Goal: Task Accomplishment & Management: Manage account settings

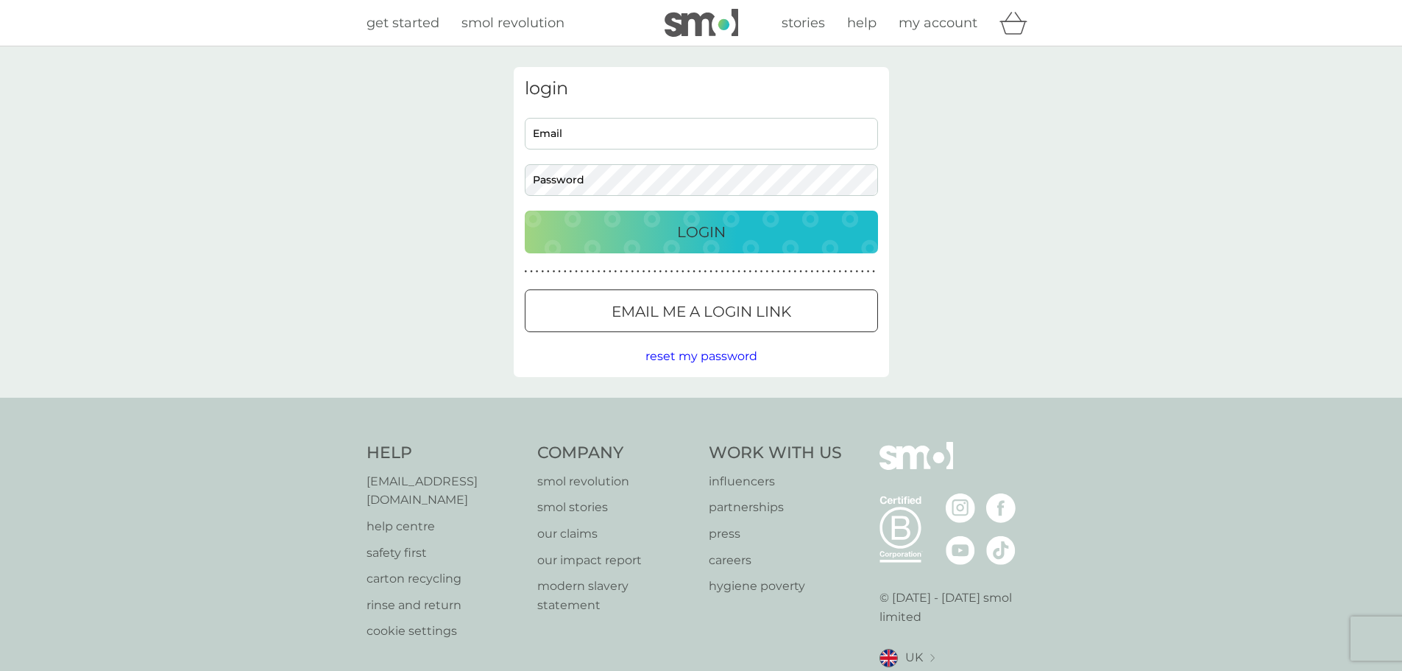
click at [620, 137] on input "Email" at bounding box center [701, 134] width 353 height 32
type input "[EMAIL_ADDRESS][DOMAIN_NAME]"
click at [679, 233] on p "Login" at bounding box center [701, 232] width 49 height 24
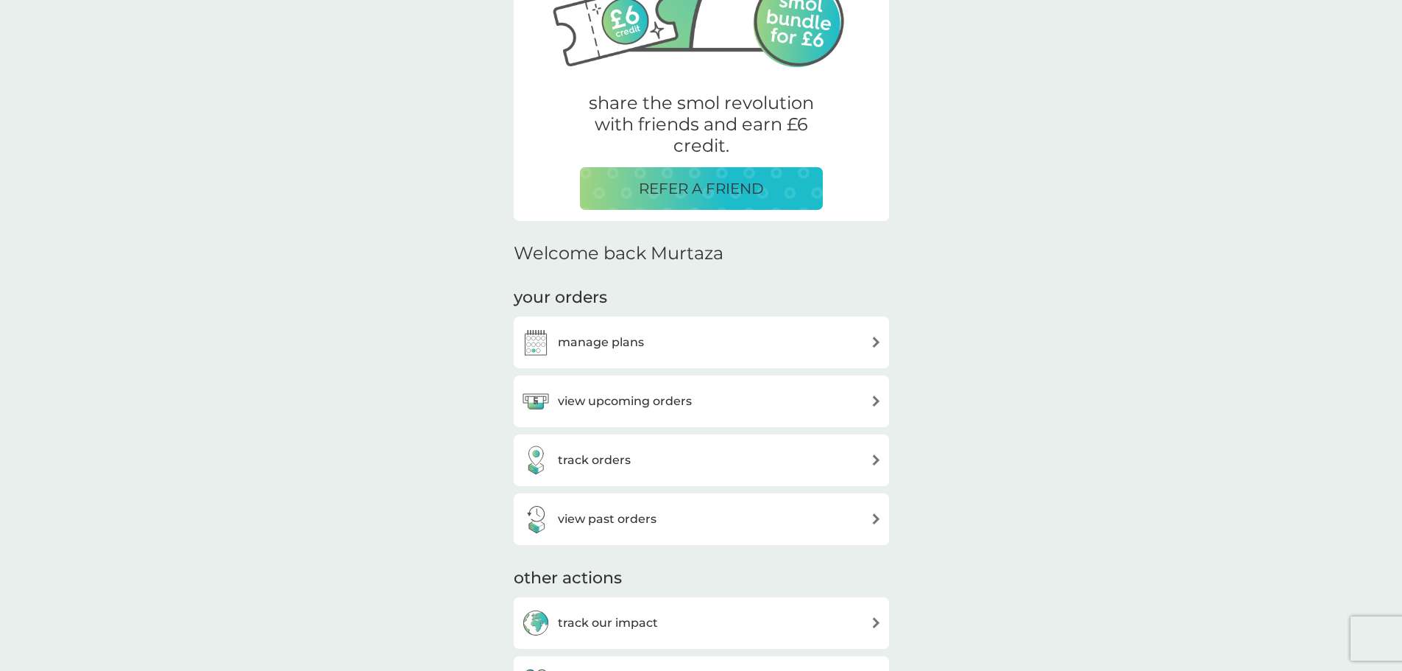
scroll to position [221, 0]
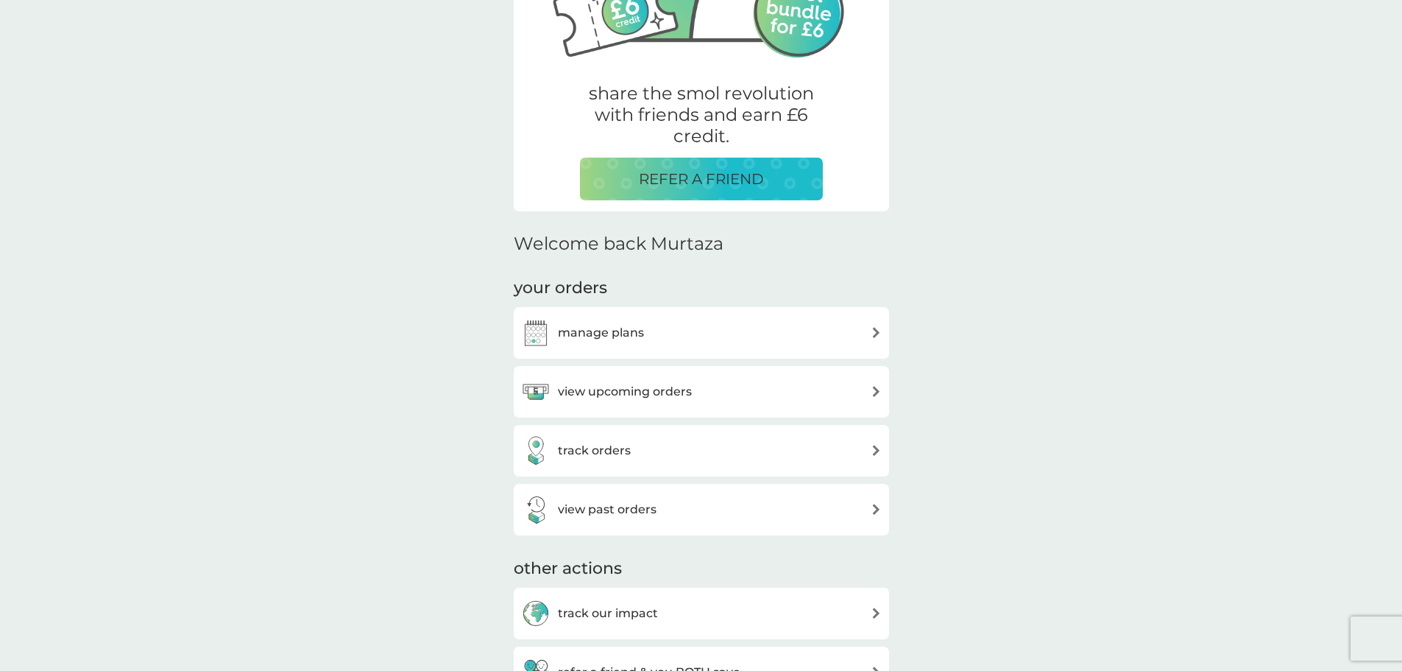
click at [682, 395] on h3 "view upcoming orders" at bounding box center [625, 391] width 134 height 19
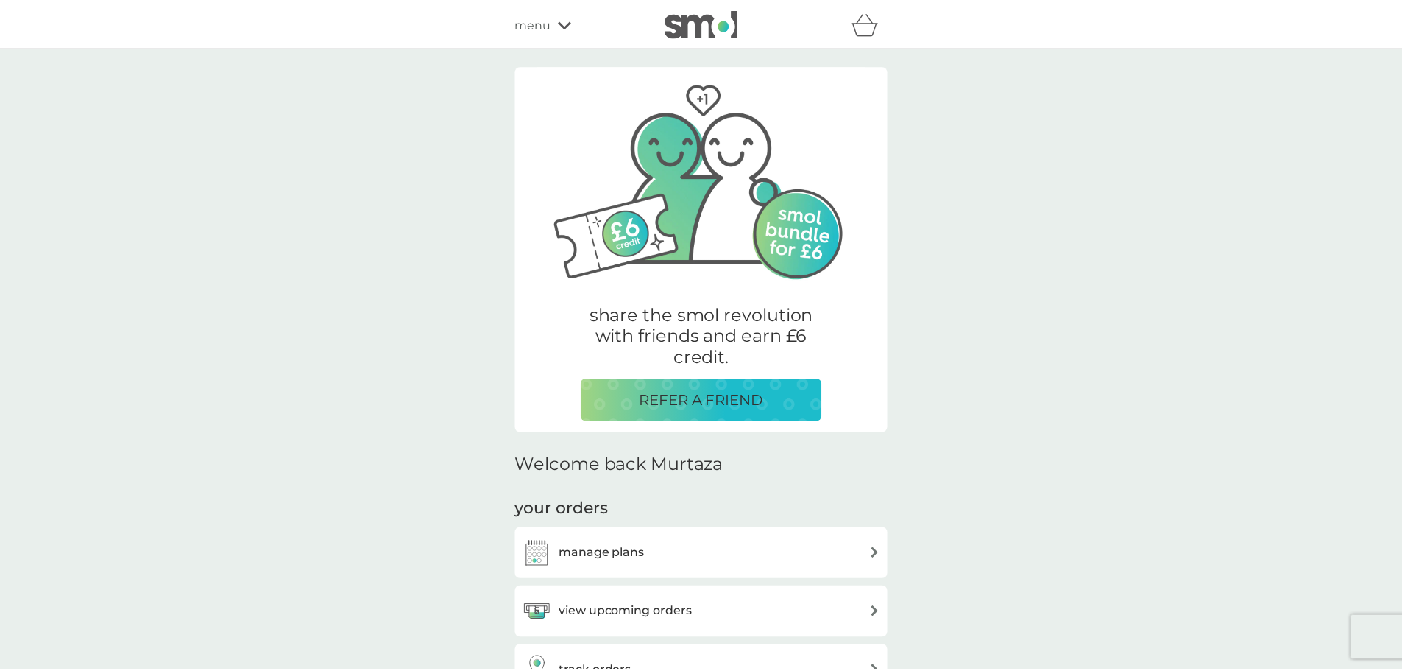
scroll to position [221, 0]
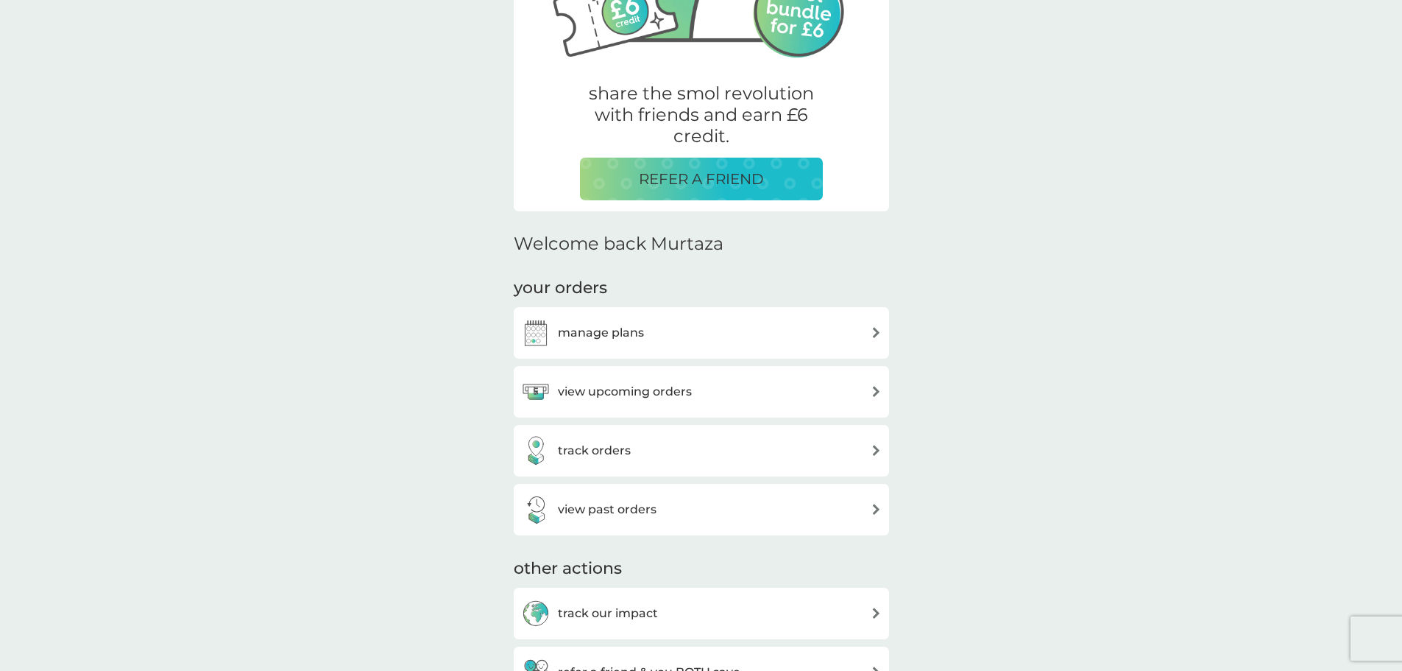
click at [695, 488] on div "view past orders" at bounding box center [701, 510] width 375 height 52
click at [700, 505] on div "view past orders" at bounding box center [701, 509] width 361 height 29
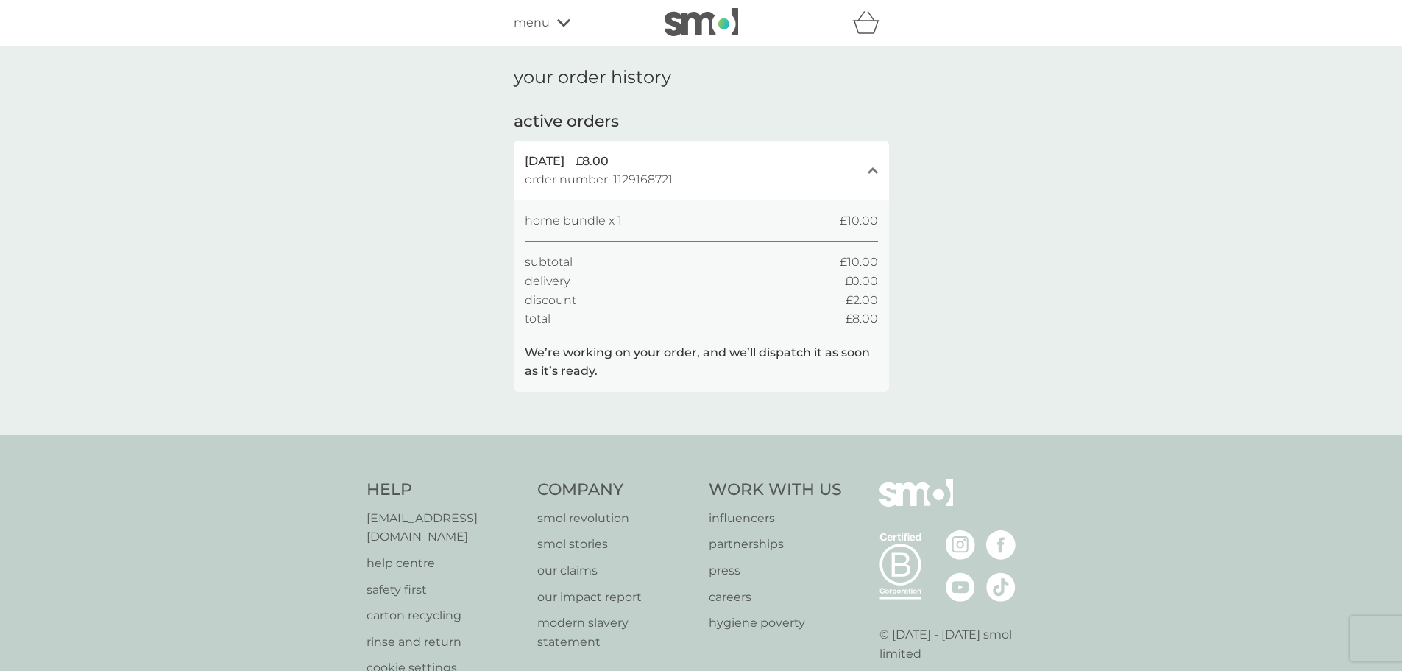
click at [530, 218] on span "home bundle x 1" at bounding box center [573, 220] width 97 height 19
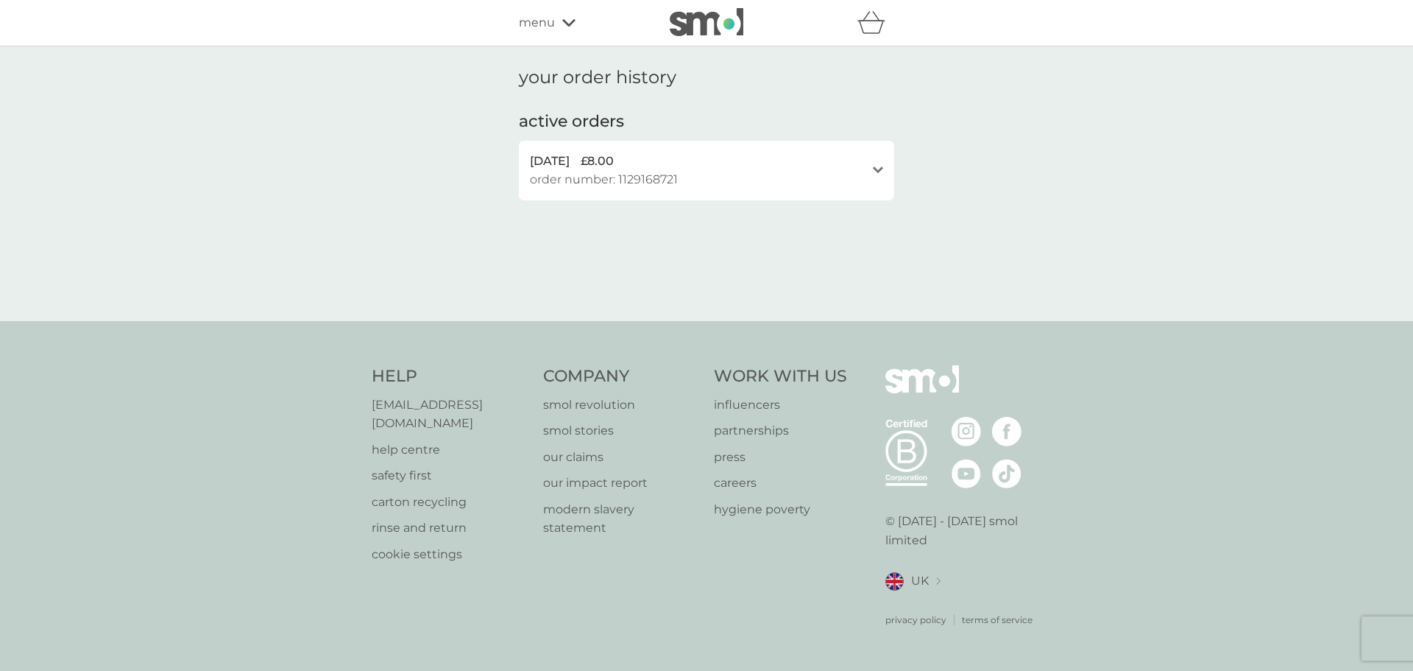
click at [576, 176] on span "order number: 1129168721" at bounding box center [604, 179] width 148 height 19
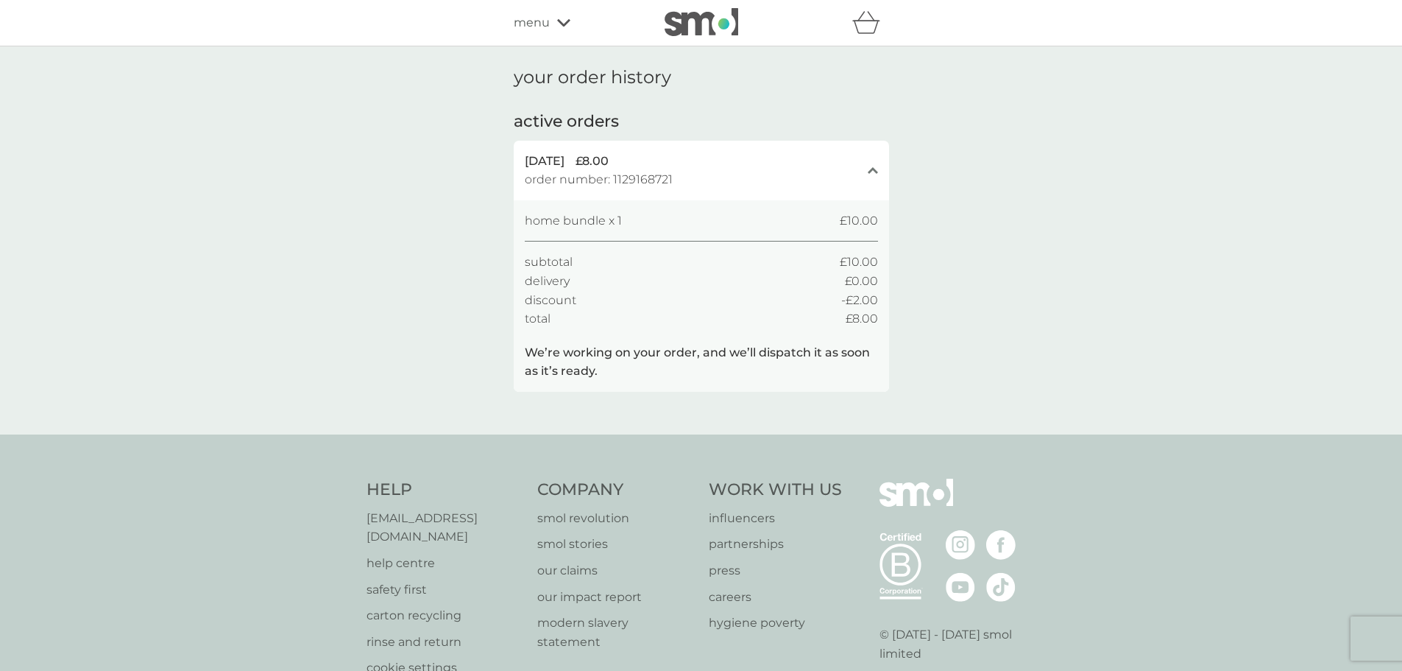
click at [535, 23] on span "menu" at bounding box center [532, 22] width 36 height 19
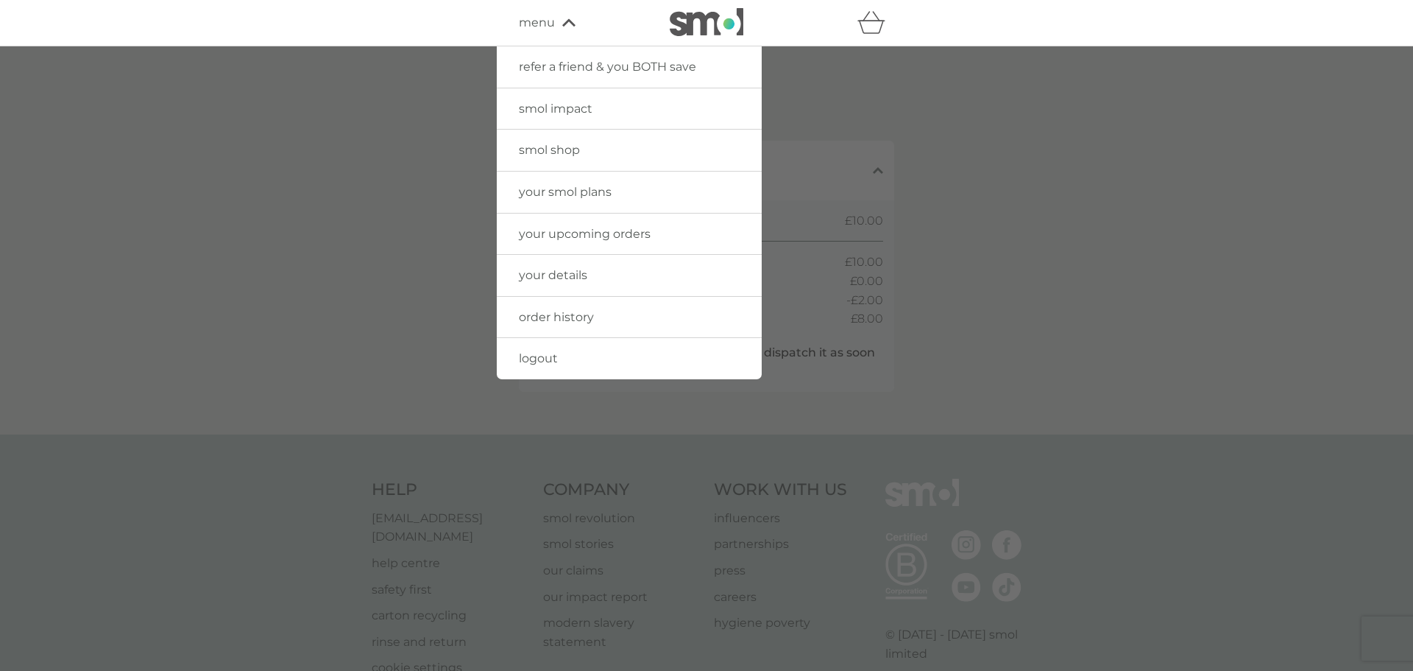
click at [576, 195] on span "your smol plans" at bounding box center [565, 192] width 93 height 14
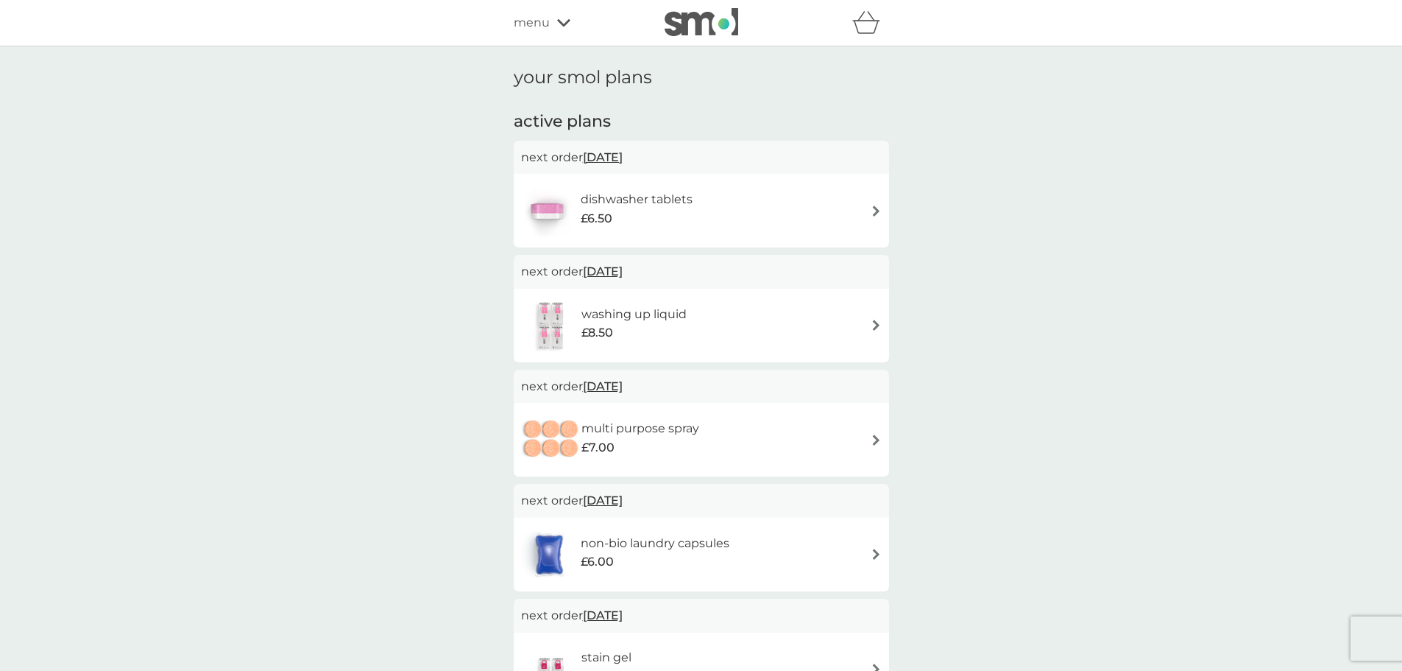
click at [875, 320] on img at bounding box center [876, 324] width 11 height 11
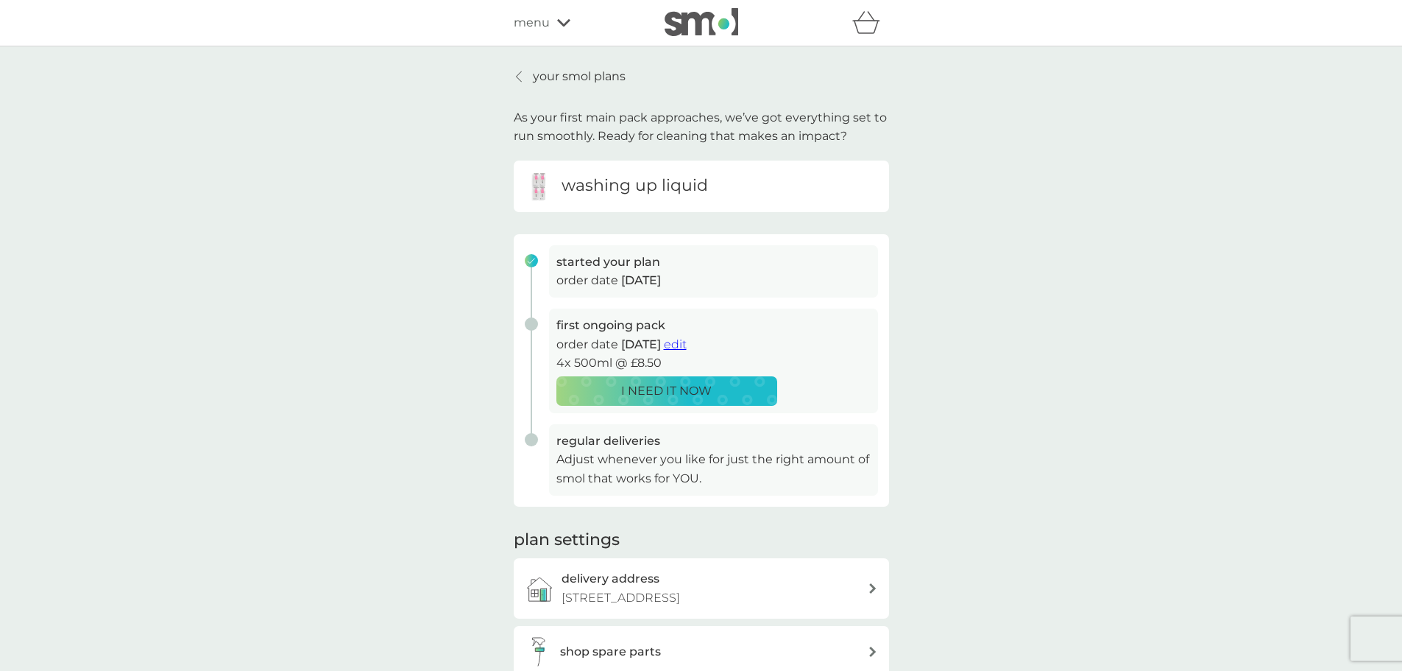
click at [528, 84] on link "your smol plans" at bounding box center [570, 76] width 112 height 19
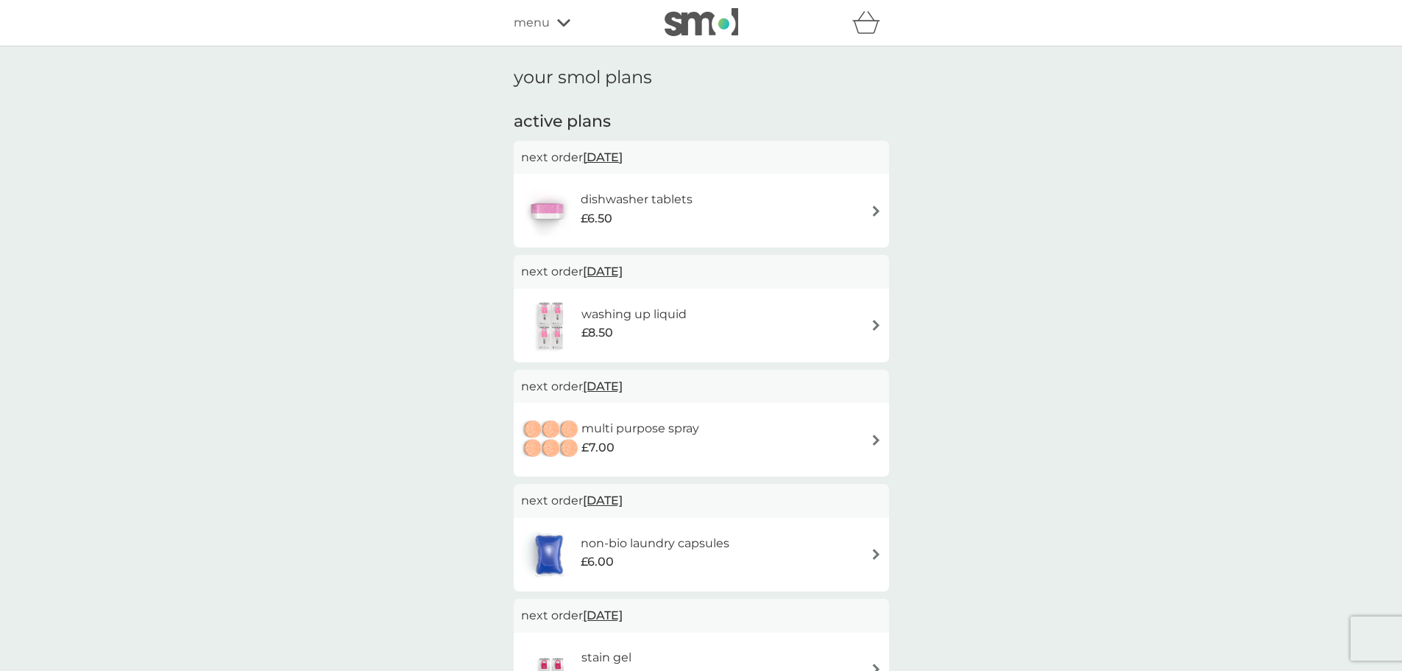
click at [880, 324] on img at bounding box center [876, 324] width 11 height 11
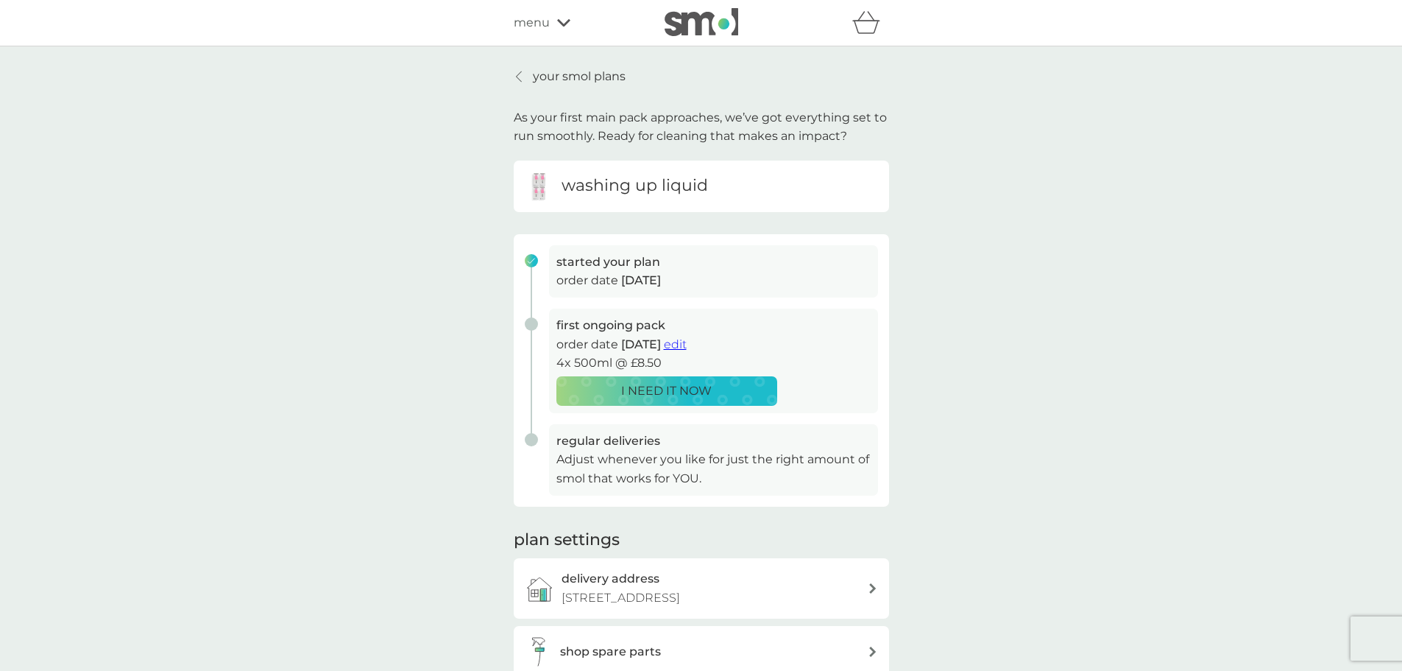
click at [687, 345] on span "edit" at bounding box center [675, 344] width 23 height 14
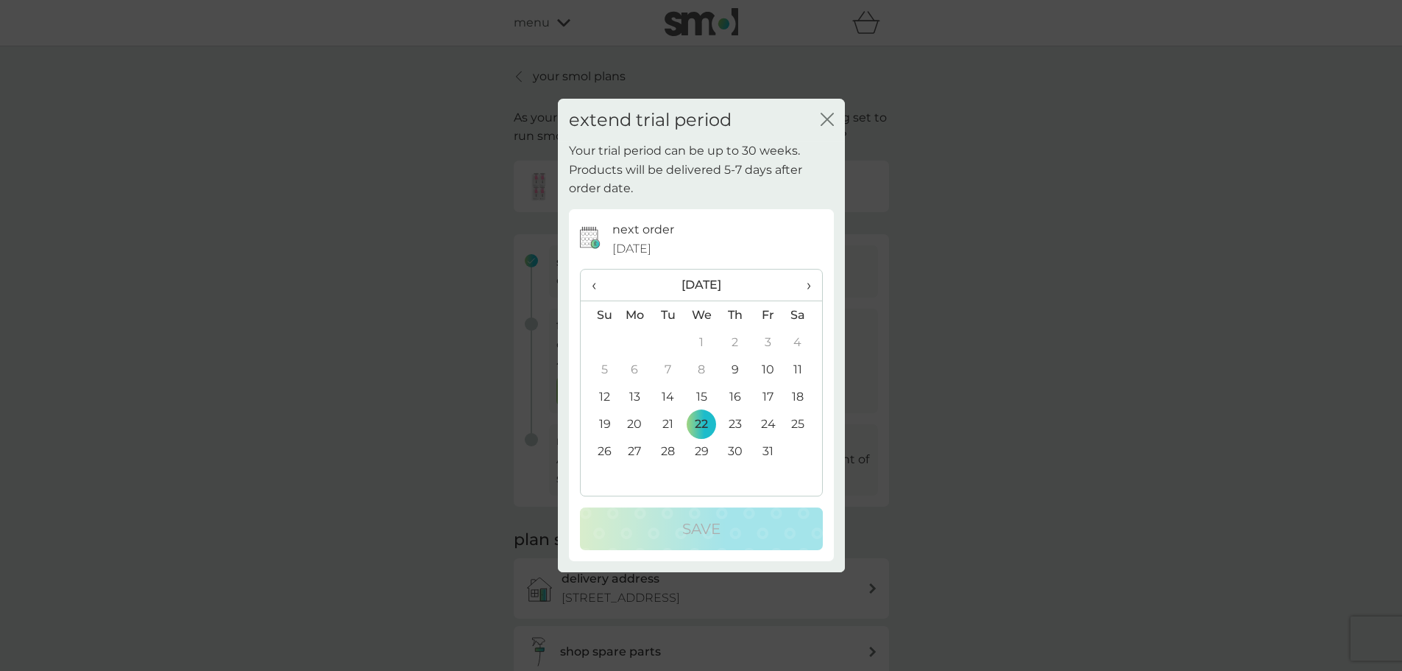
click at [772, 445] on td "31" at bounding box center [768, 450] width 33 height 27
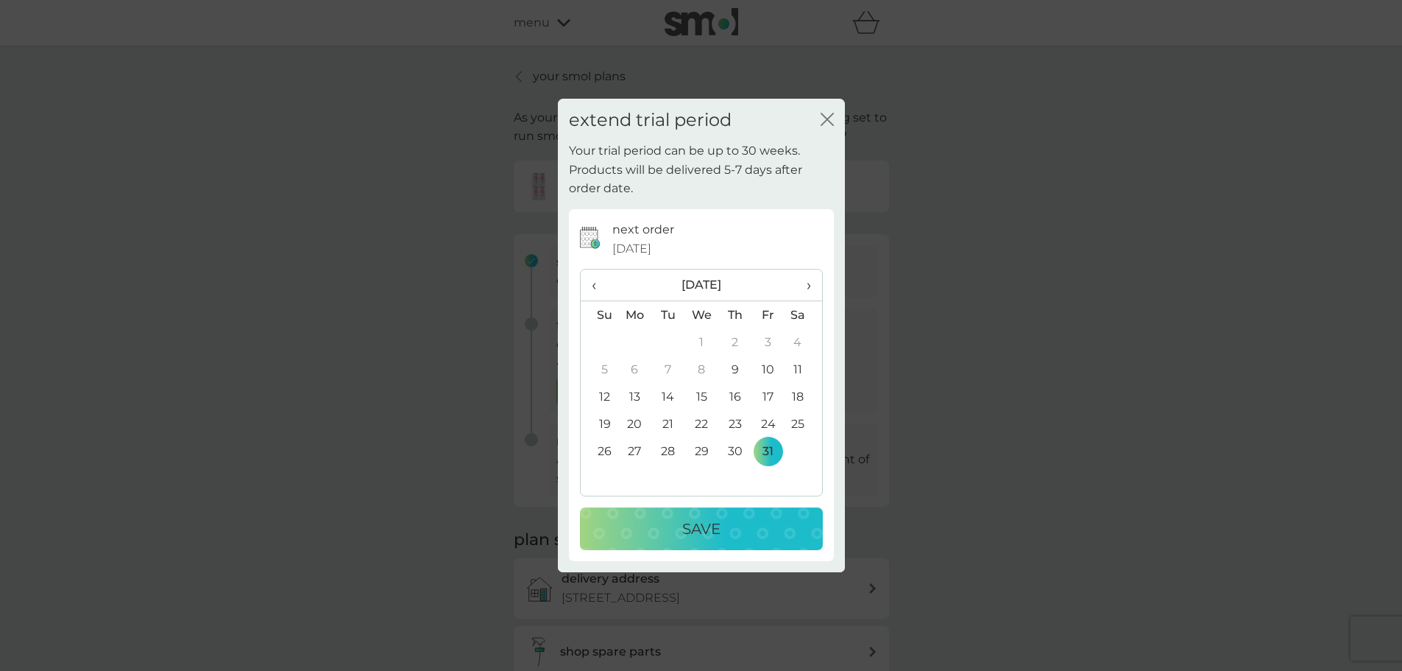
click at [771, 517] on div "Save" at bounding box center [701, 529] width 213 height 24
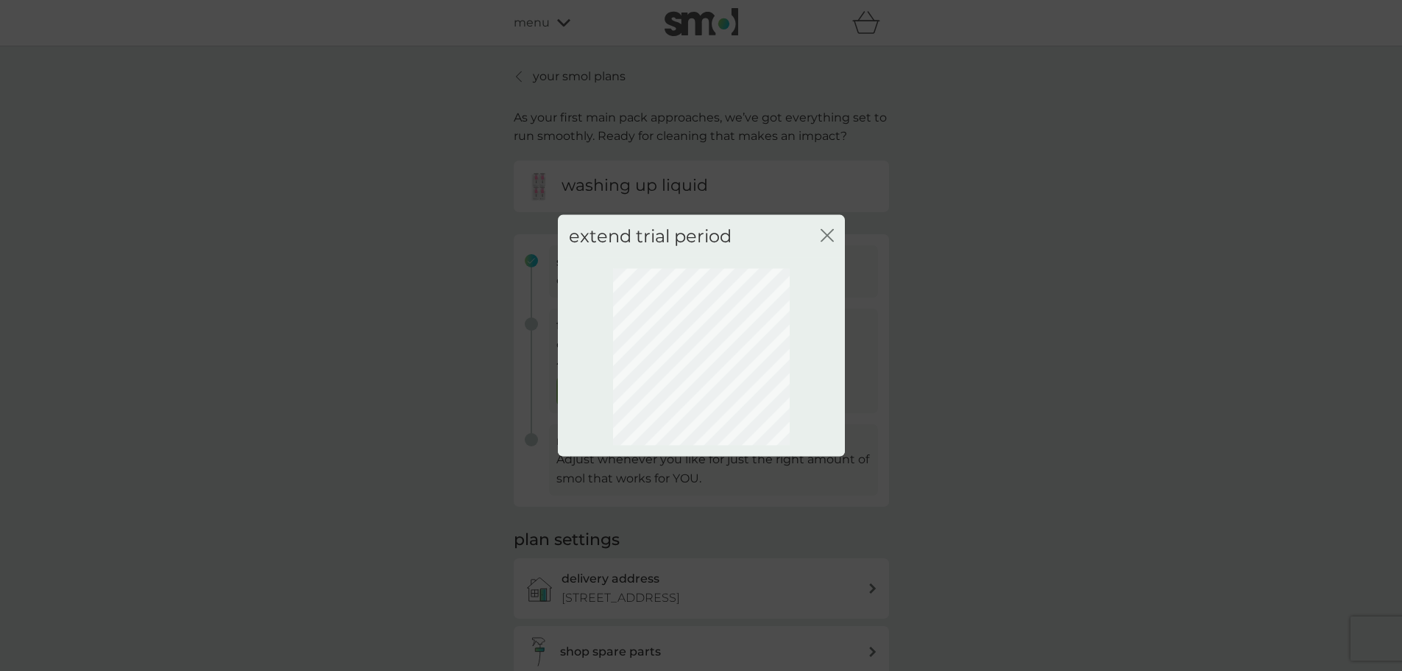
click at [827, 237] on icon "close" at bounding box center [827, 234] width 13 height 13
click at [832, 235] on icon "close" at bounding box center [827, 234] width 13 height 13
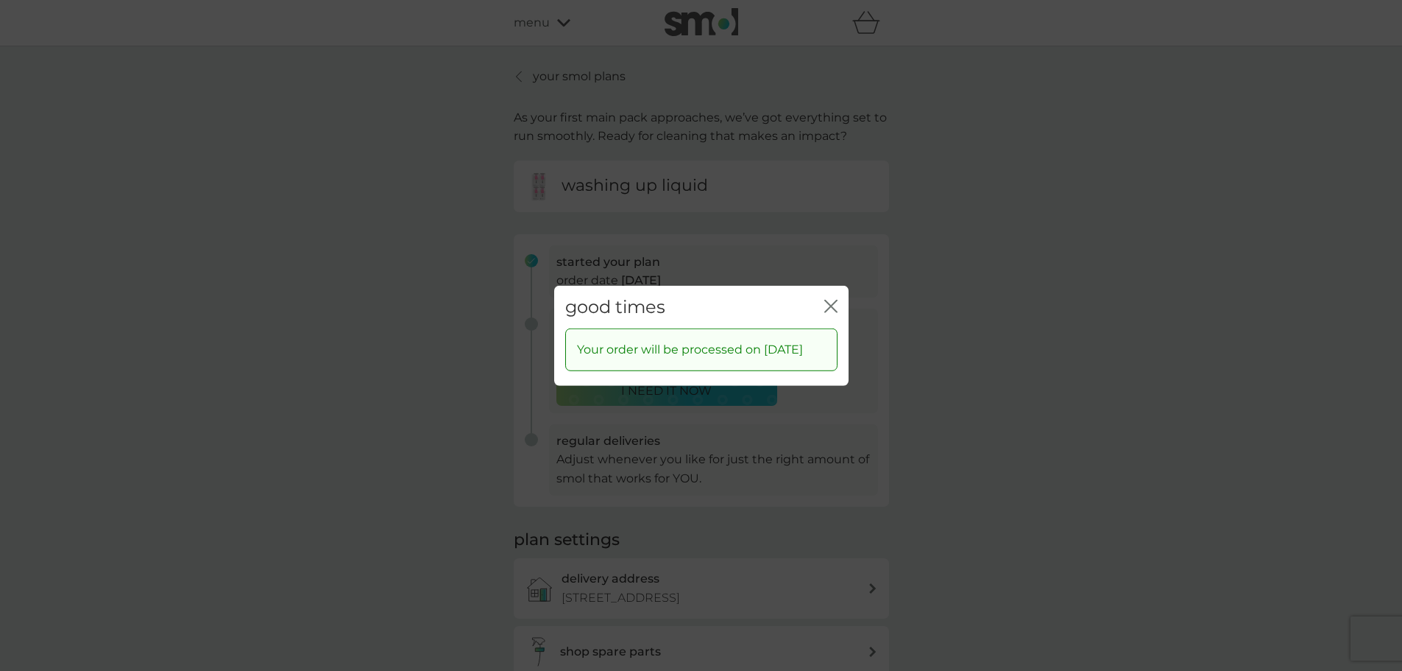
click at [838, 301] on div "good times close" at bounding box center [701, 306] width 294 height 43
click at [830, 300] on icon "close" at bounding box center [830, 305] width 13 height 13
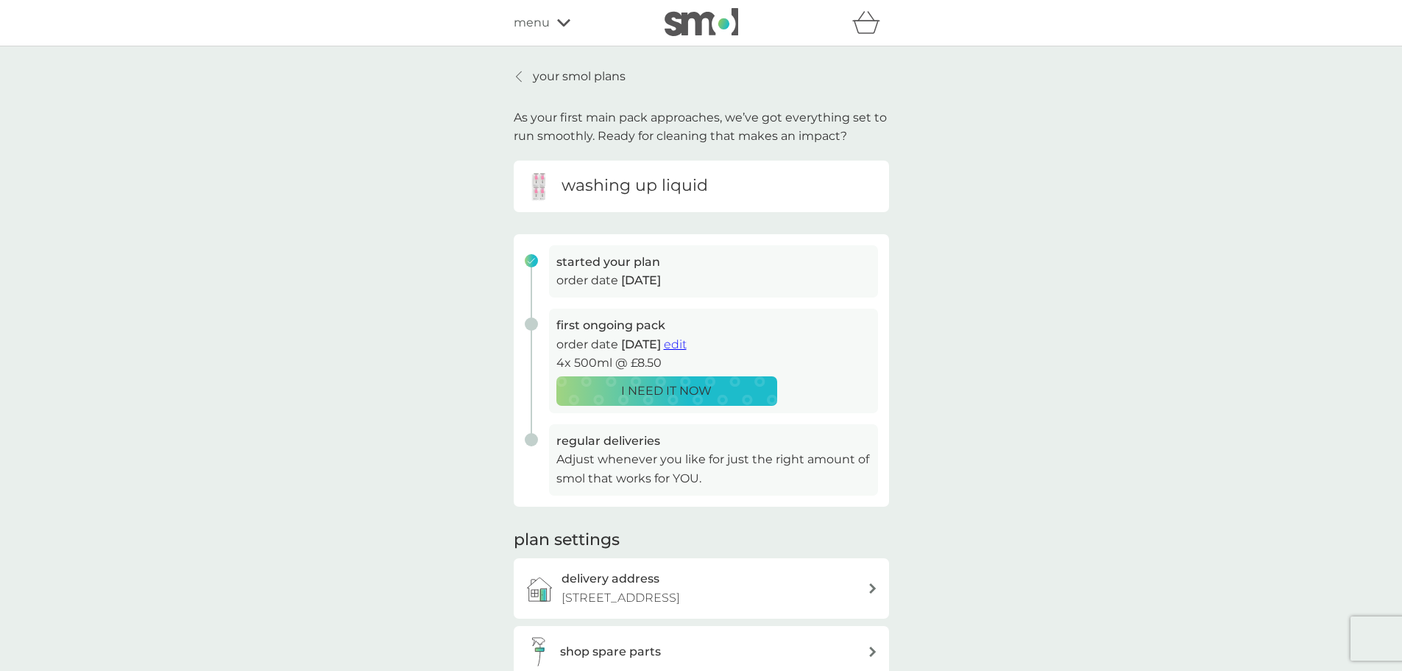
click at [572, 88] on div "your smol plans As your first main pack approaches, we’ve got everything set to…" at bounding box center [701, 392] width 375 height 651
click at [564, 73] on p "your smol plans" at bounding box center [579, 76] width 93 height 19
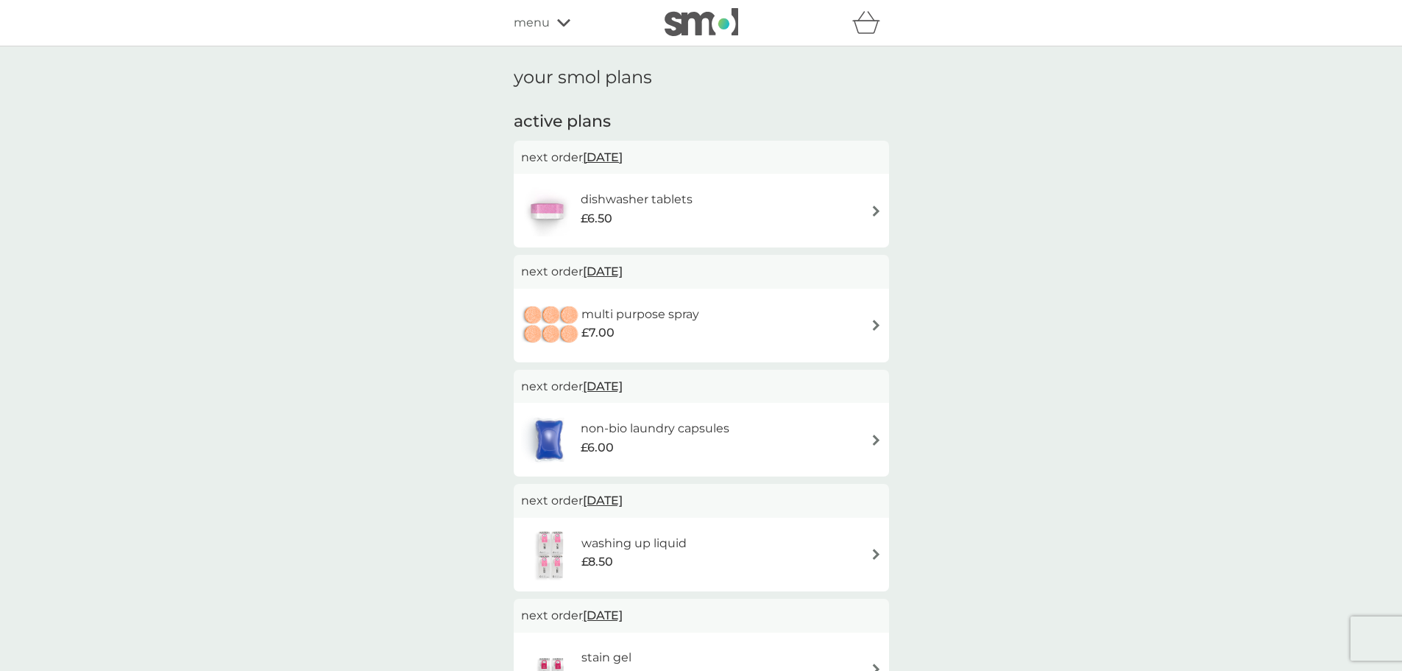
click at [879, 322] on img at bounding box center [876, 324] width 11 height 11
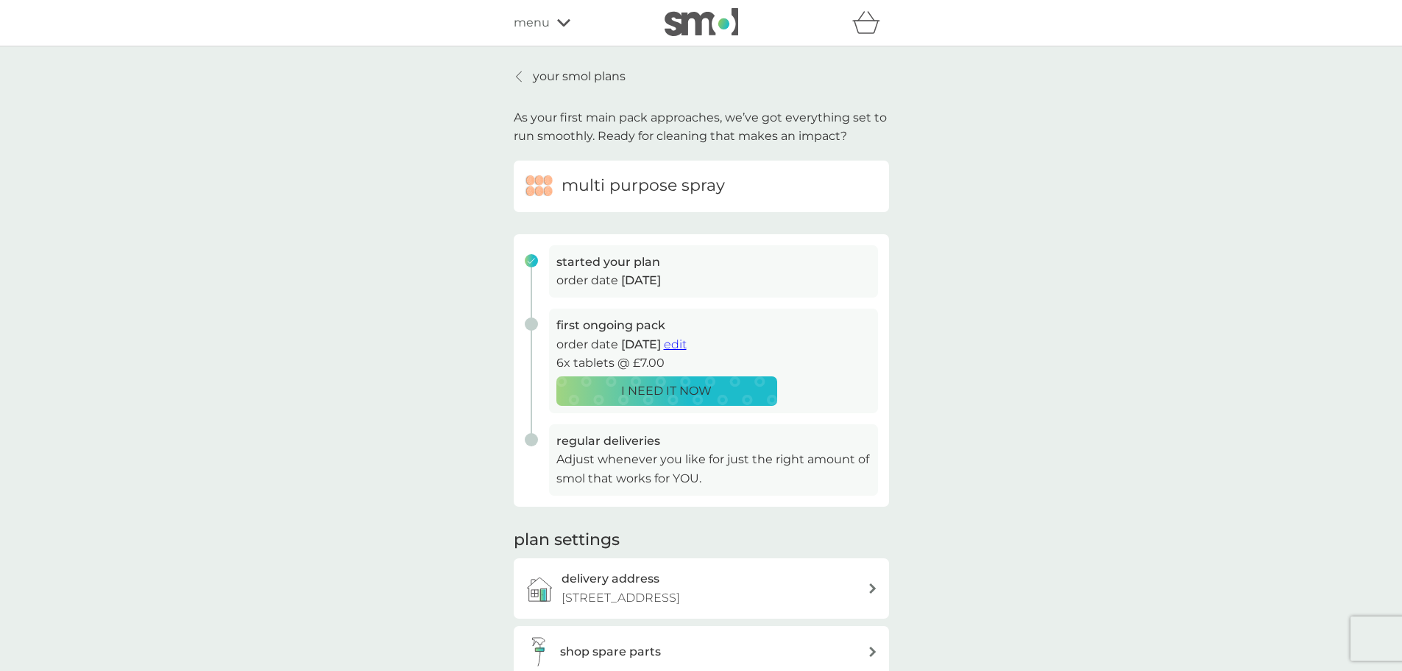
click at [687, 344] on span "edit" at bounding box center [675, 344] width 23 height 14
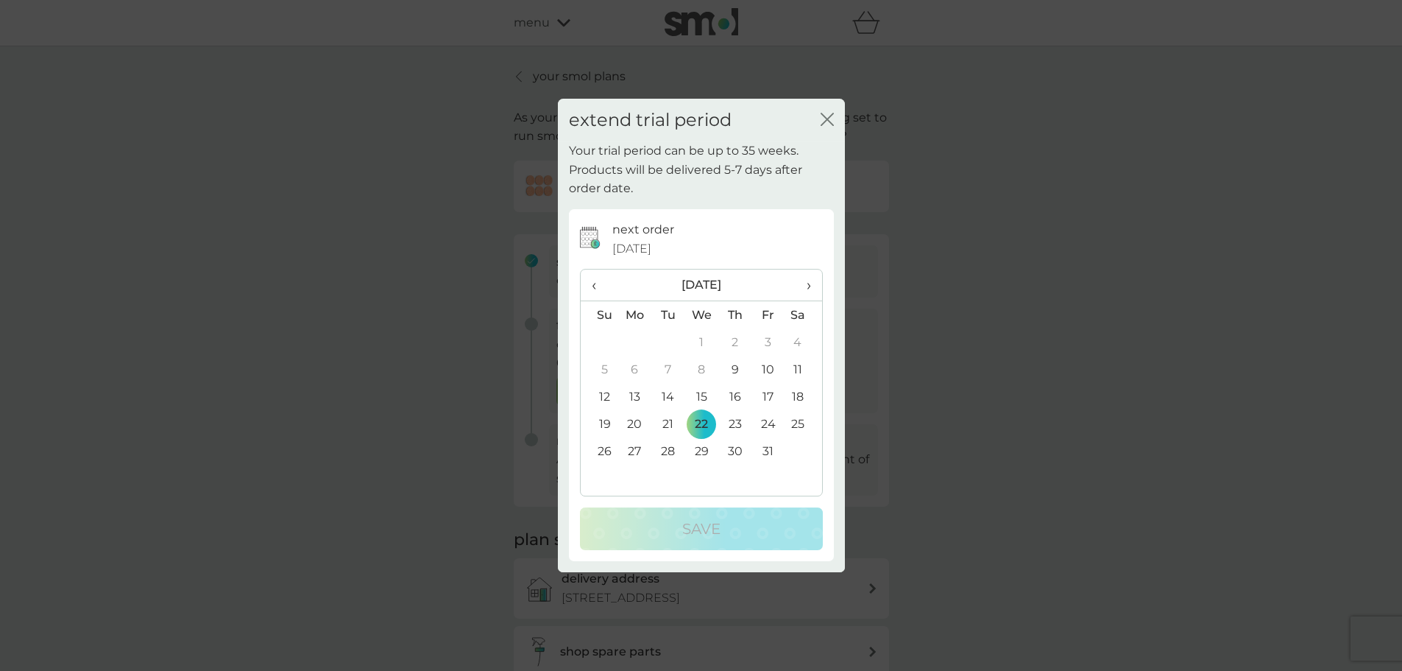
click at [813, 277] on th "›" at bounding box center [803, 285] width 37 height 32
click at [595, 481] on td "30" at bounding box center [600, 477] width 38 height 27
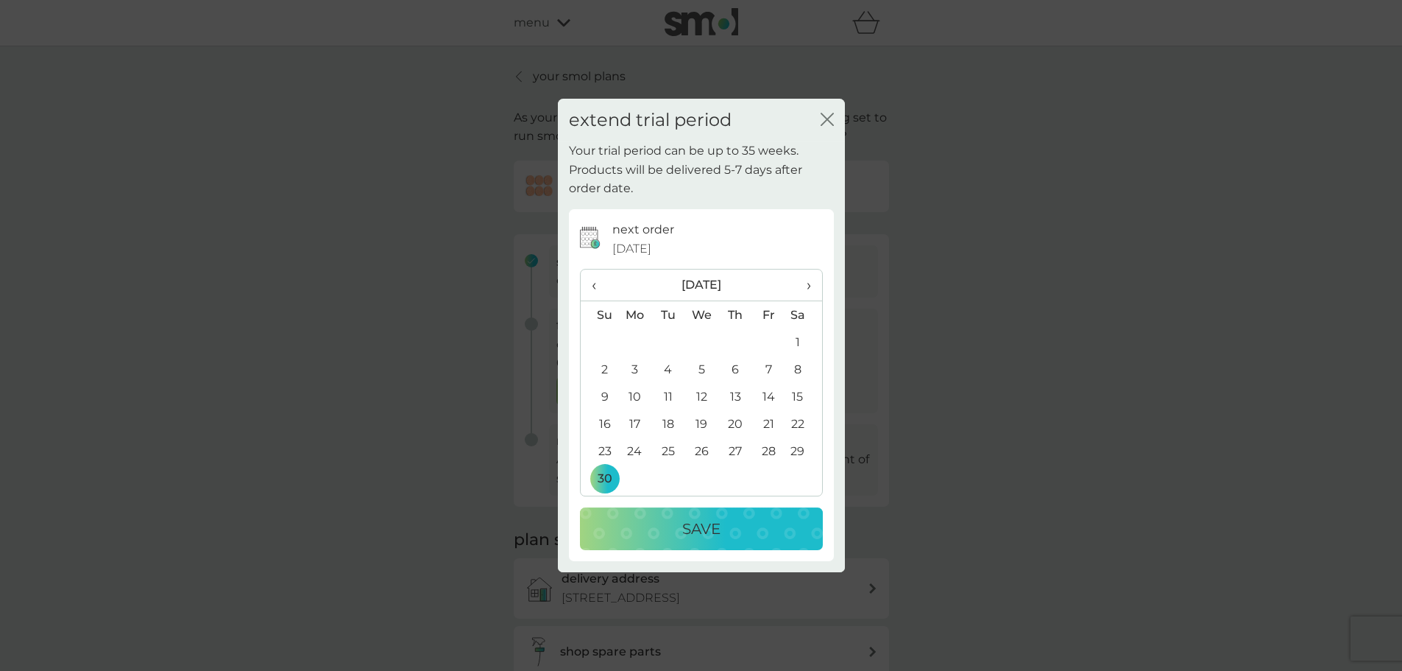
click at [646, 525] on div "Save" at bounding box center [701, 529] width 213 height 24
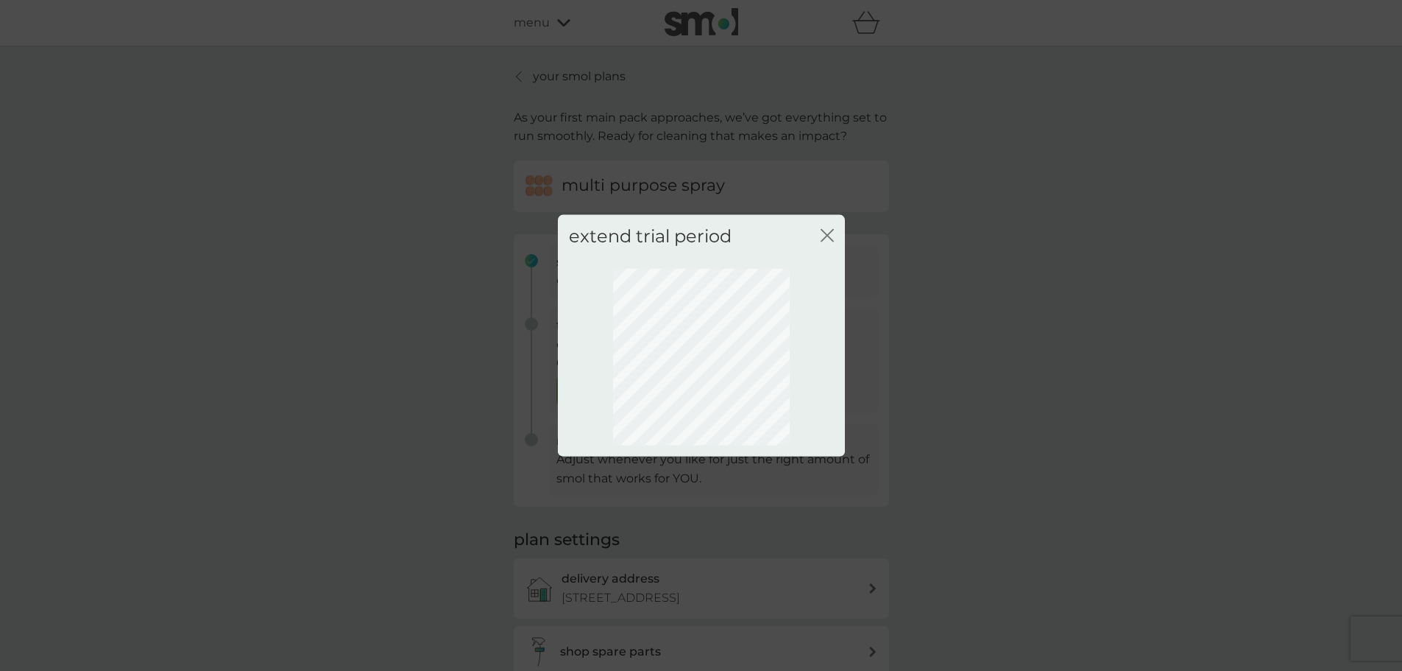
click at [830, 234] on icon "close" at bounding box center [827, 234] width 13 height 13
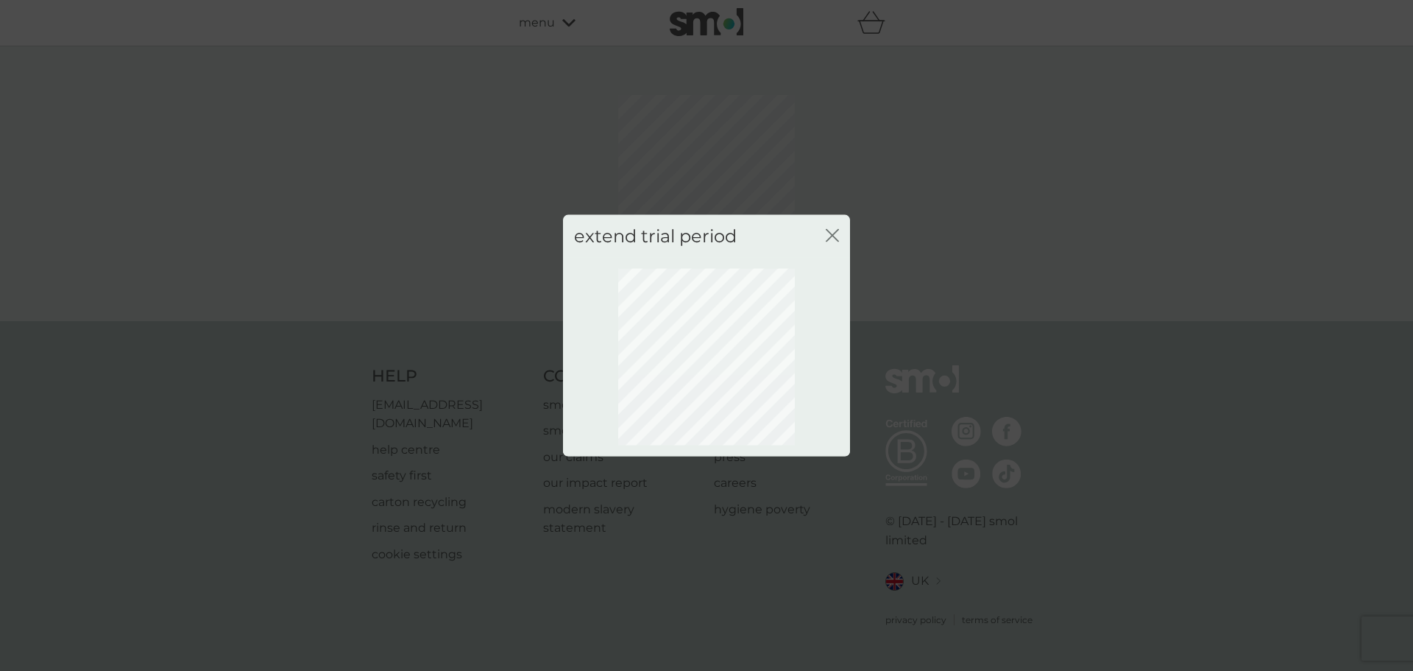
click at [840, 235] on div "extend trial period close" at bounding box center [706, 235] width 287 height 43
click at [834, 236] on icon "close" at bounding box center [835, 235] width 6 height 12
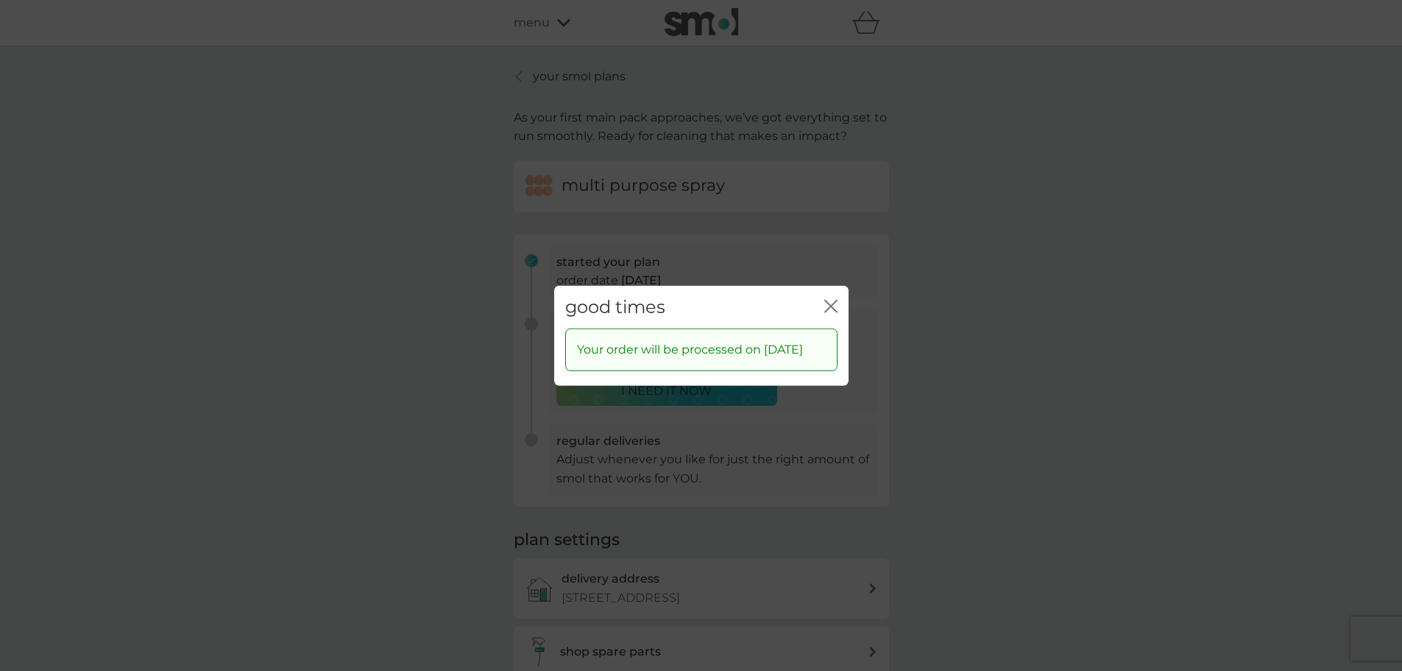
click at [835, 299] on icon "close" at bounding box center [830, 305] width 13 height 13
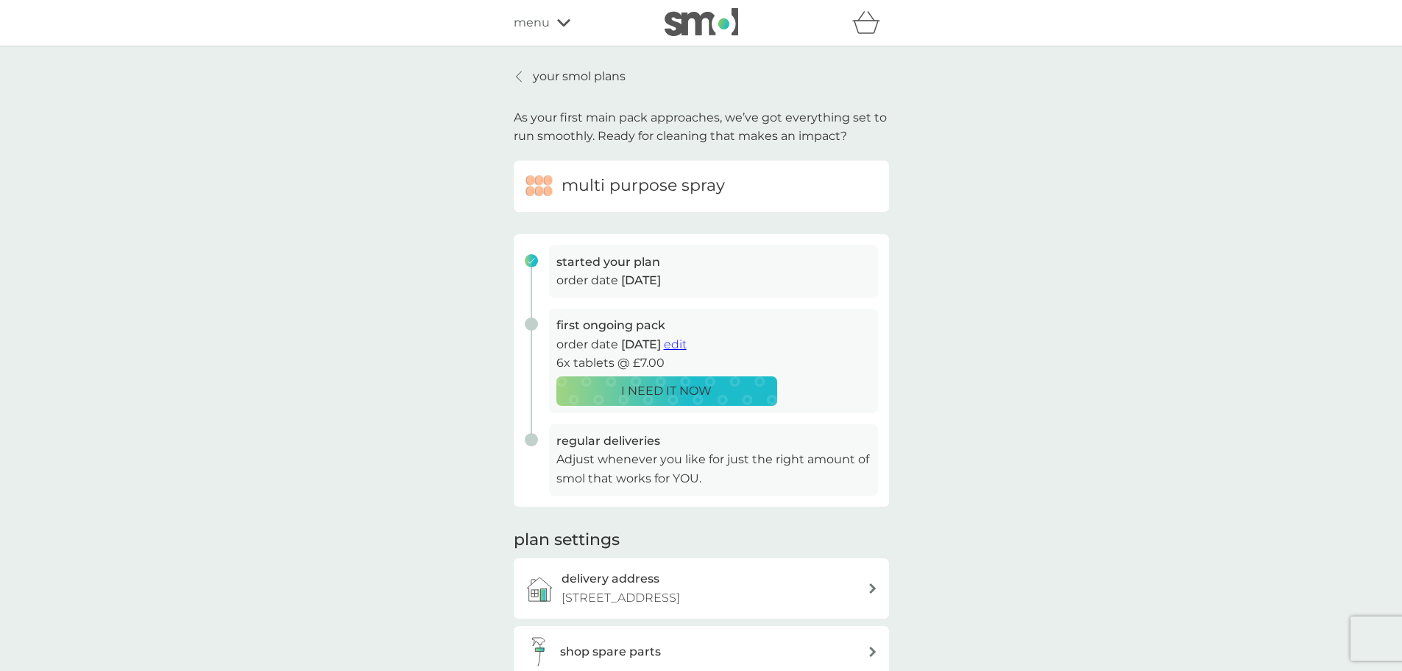
click at [522, 79] on div at bounding box center [519, 77] width 10 height 12
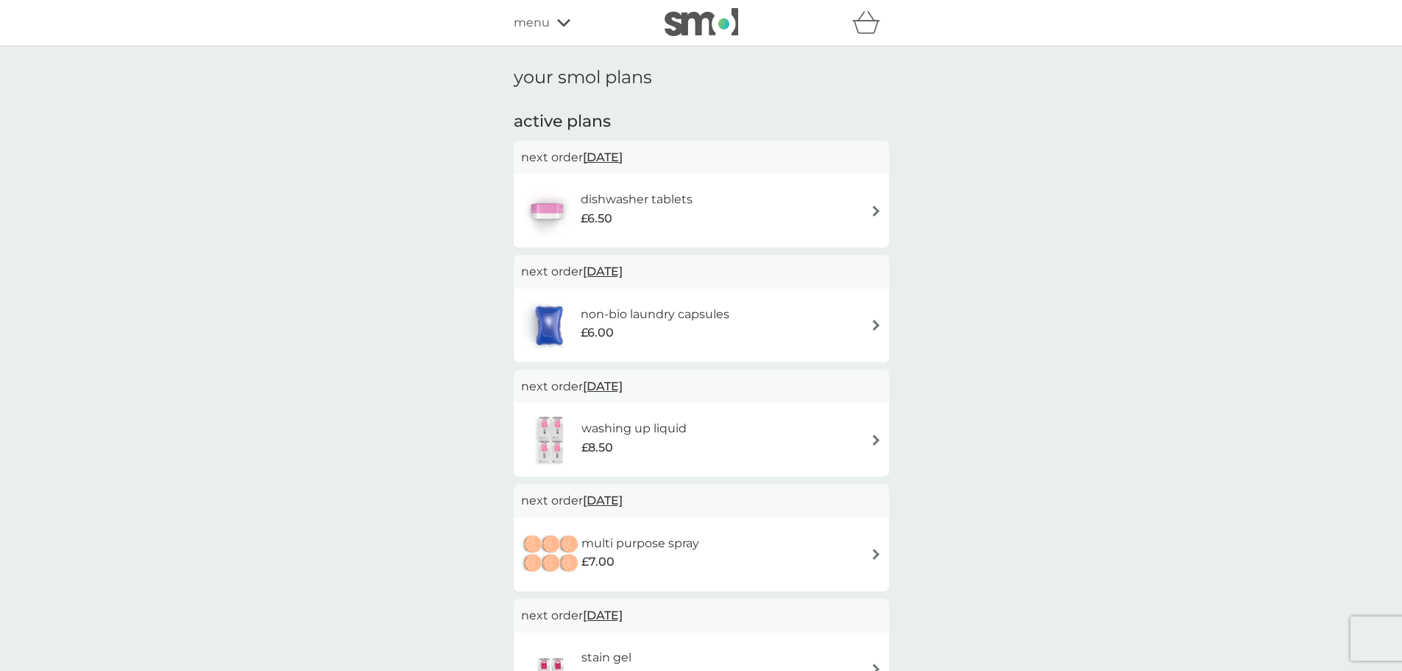
click at [871, 322] on img at bounding box center [876, 324] width 11 height 11
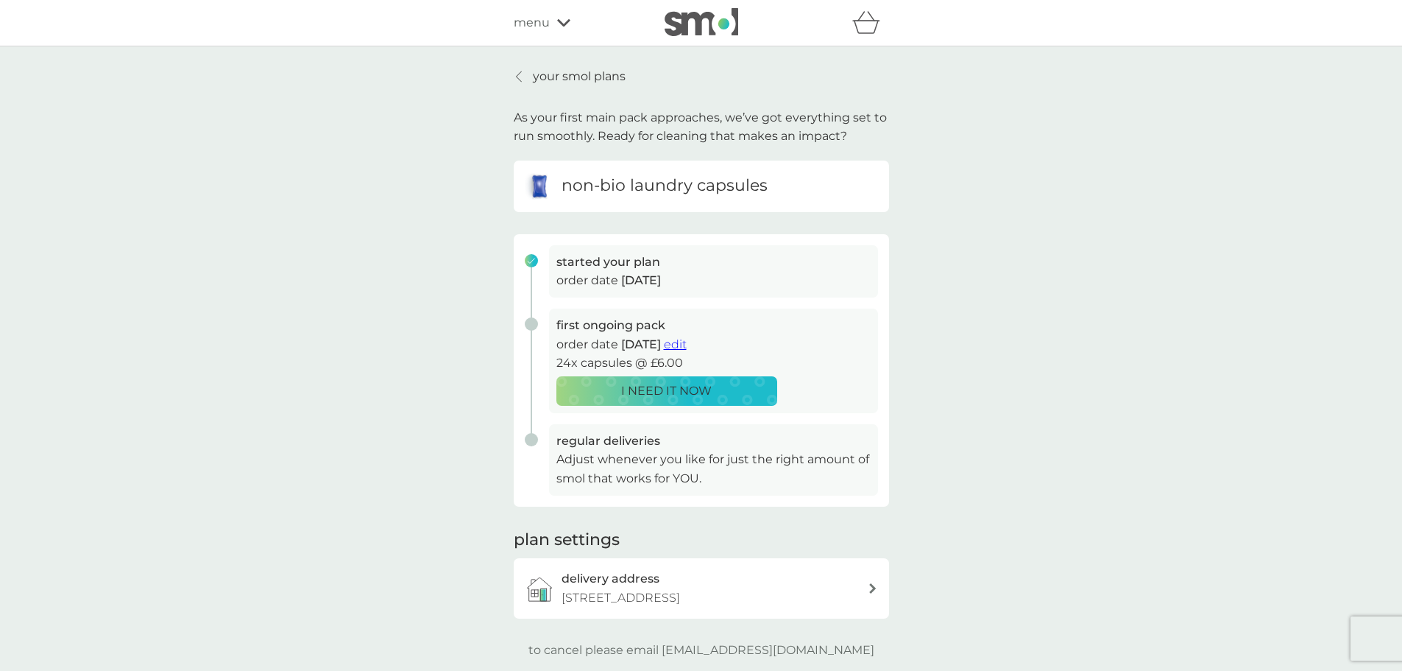
click at [687, 343] on span "edit" at bounding box center [675, 344] width 23 height 14
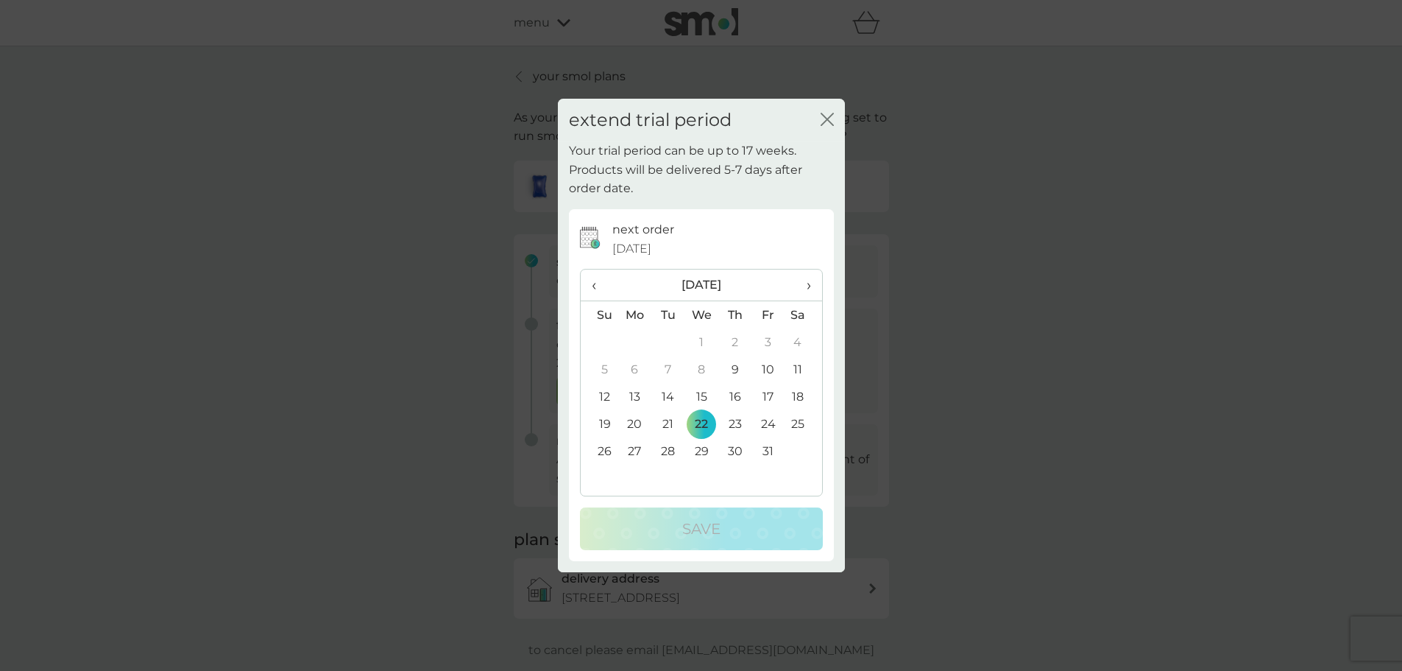
click at [805, 285] on span "›" at bounding box center [803, 284] width 15 height 31
click at [602, 475] on td "30" at bounding box center [600, 477] width 38 height 27
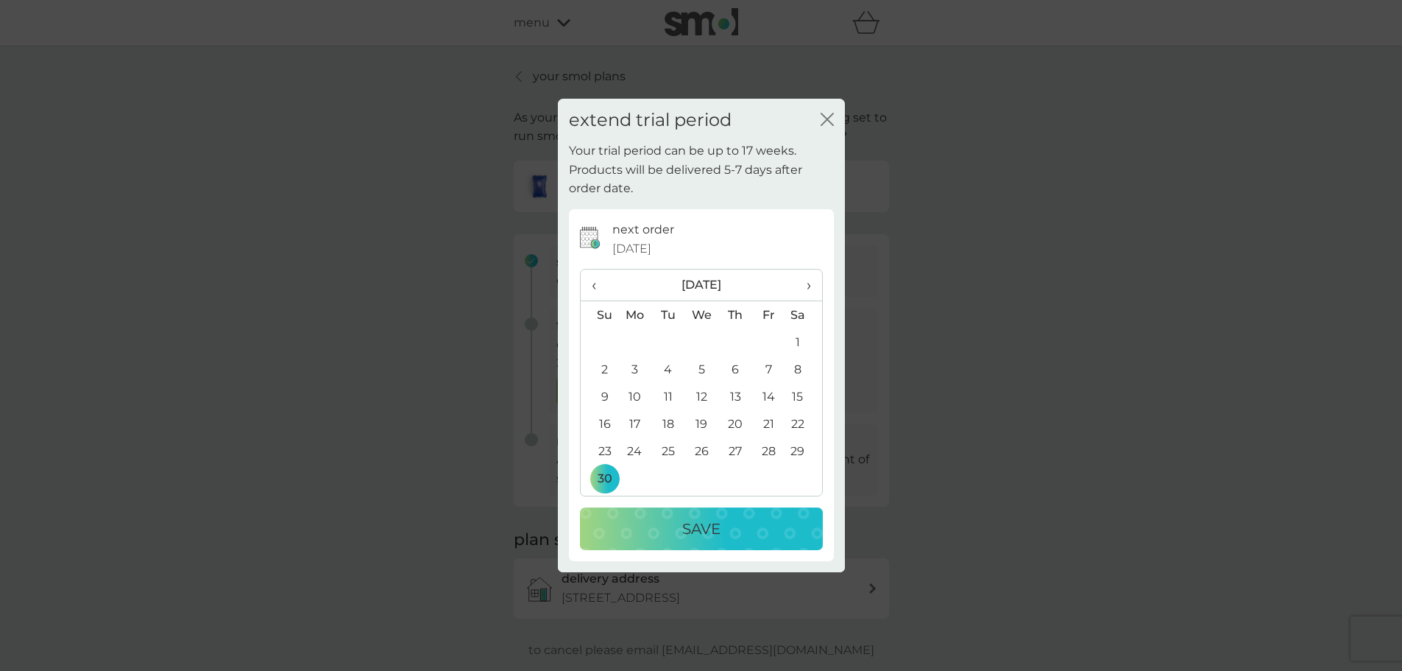
click at [707, 516] on button "Save" at bounding box center [701, 528] width 243 height 43
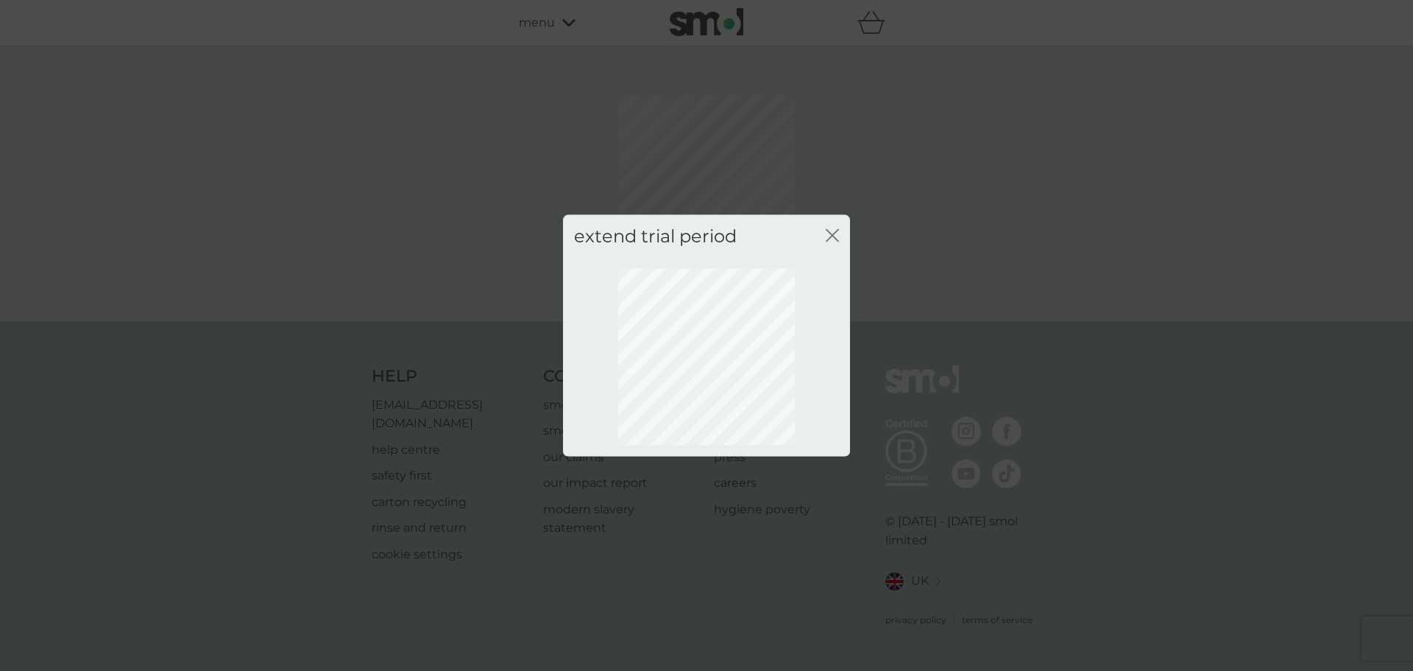
click at [835, 240] on icon "close" at bounding box center [832, 234] width 13 height 13
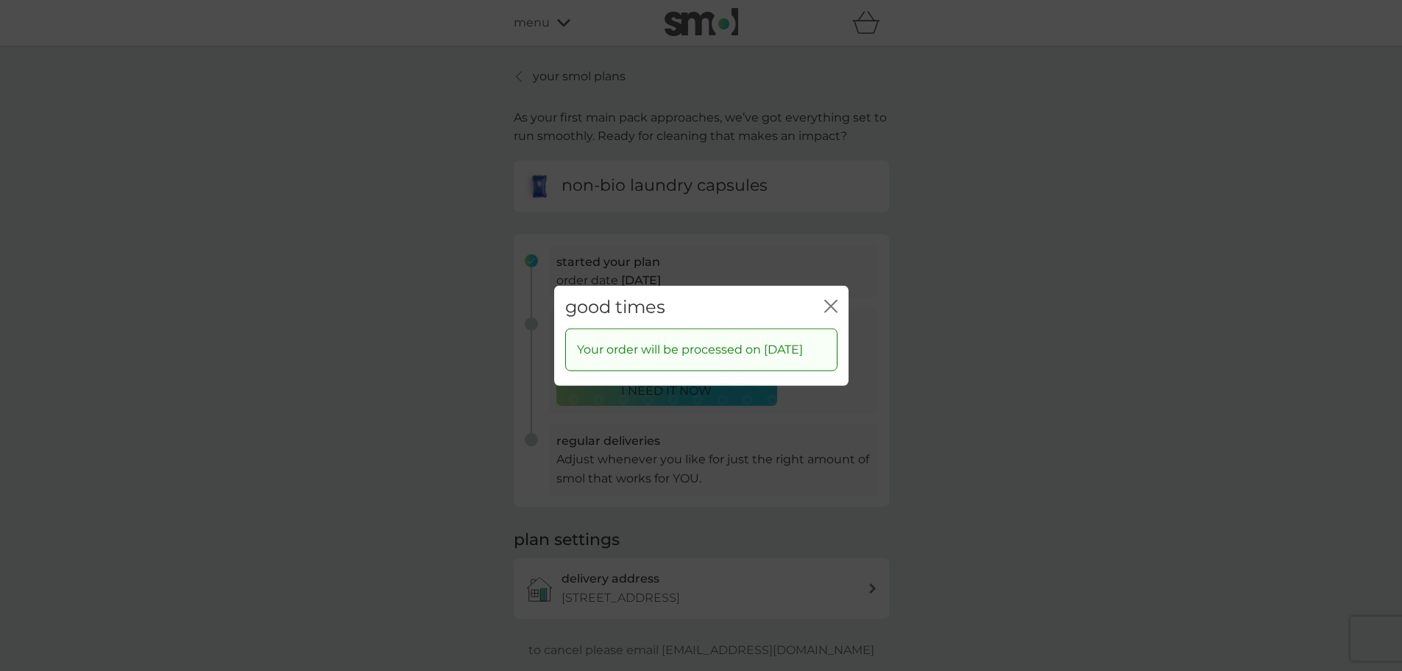
click at [831, 300] on icon "close" at bounding box center [834, 306] width 6 height 12
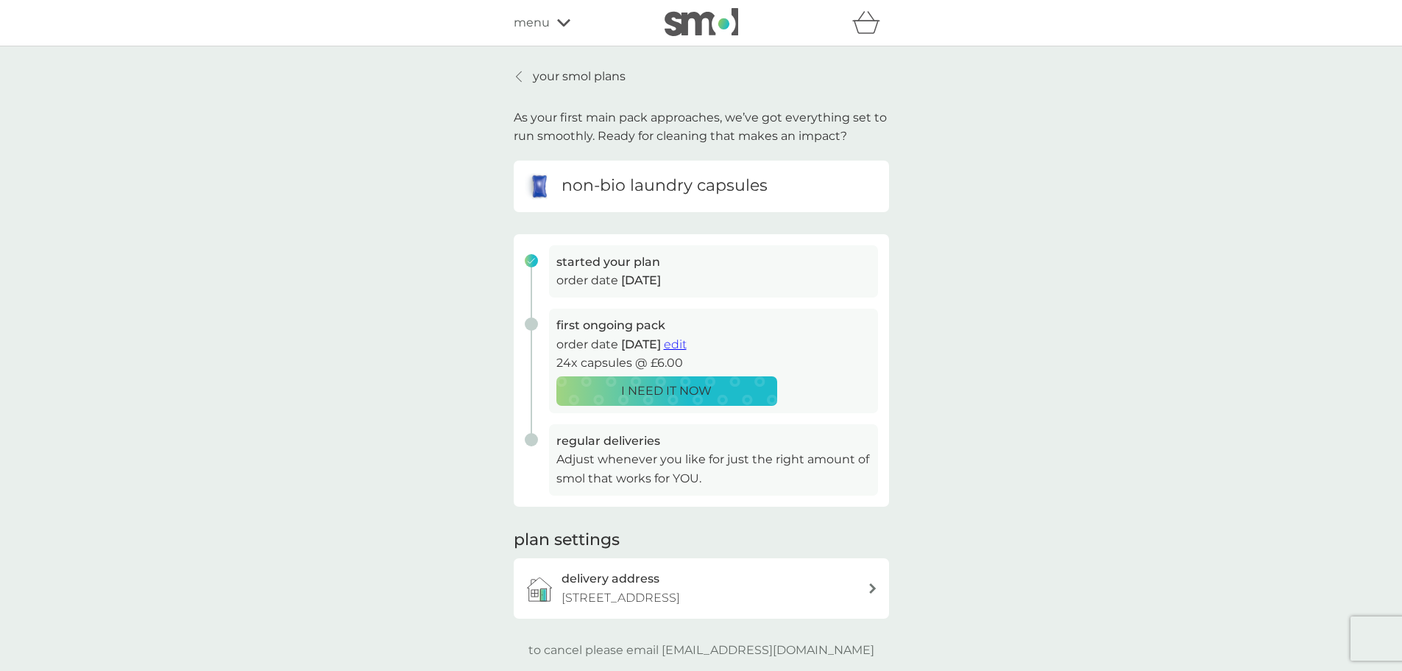
click at [524, 73] on div at bounding box center [519, 77] width 10 height 12
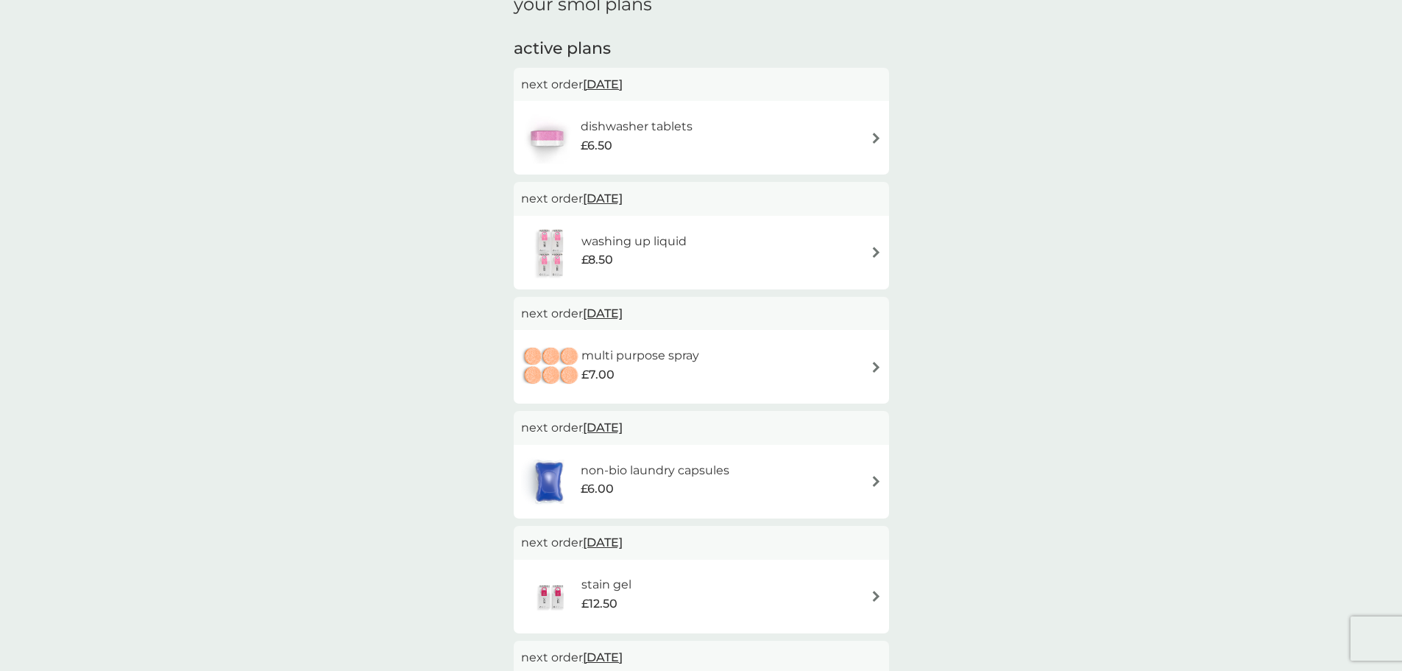
scroll to position [74, 0]
click at [864, 241] on div "washing up liquid £8.50" at bounding box center [701, 252] width 361 height 52
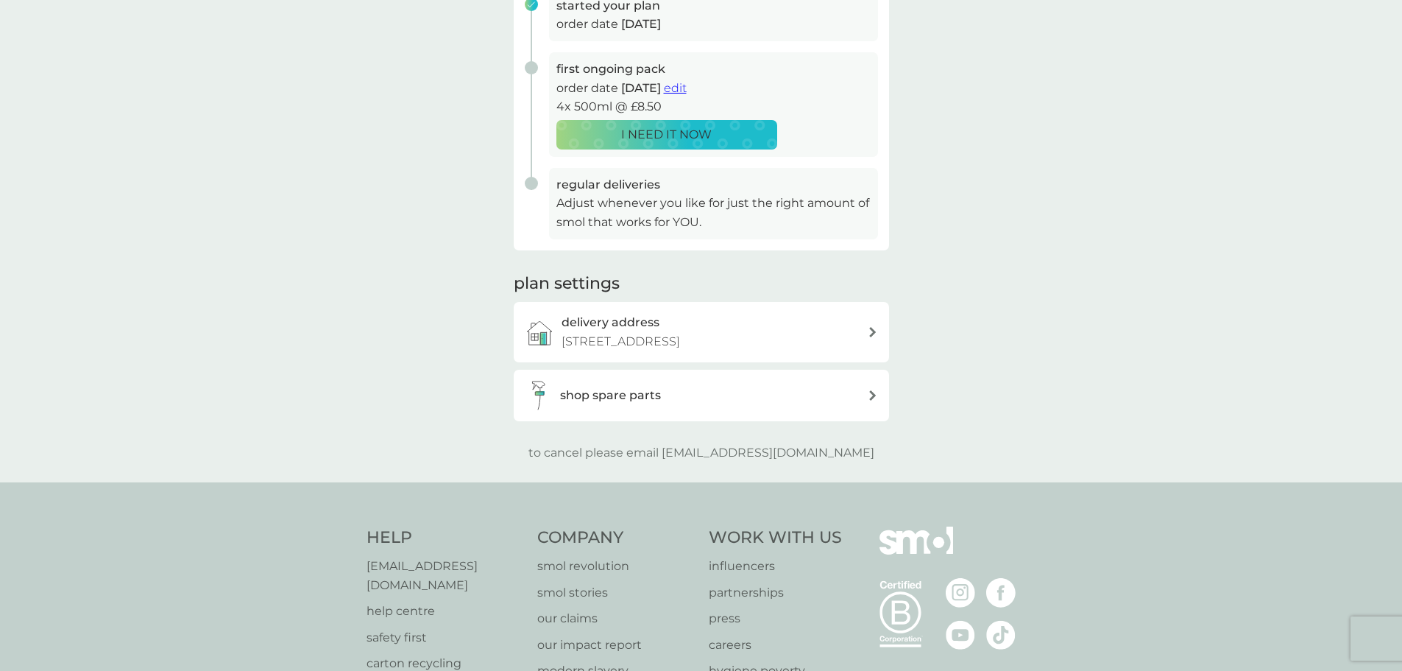
scroll to position [147, 0]
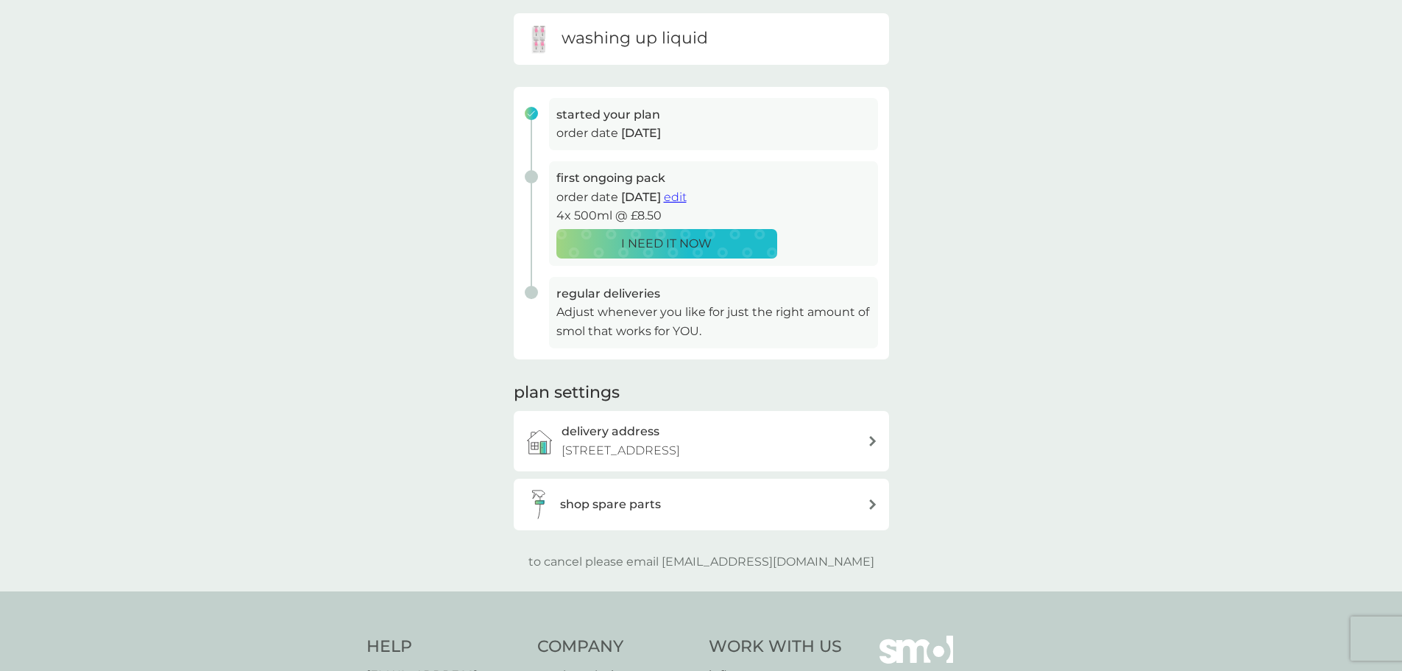
click at [687, 192] on span "edit" at bounding box center [675, 197] width 23 height 14
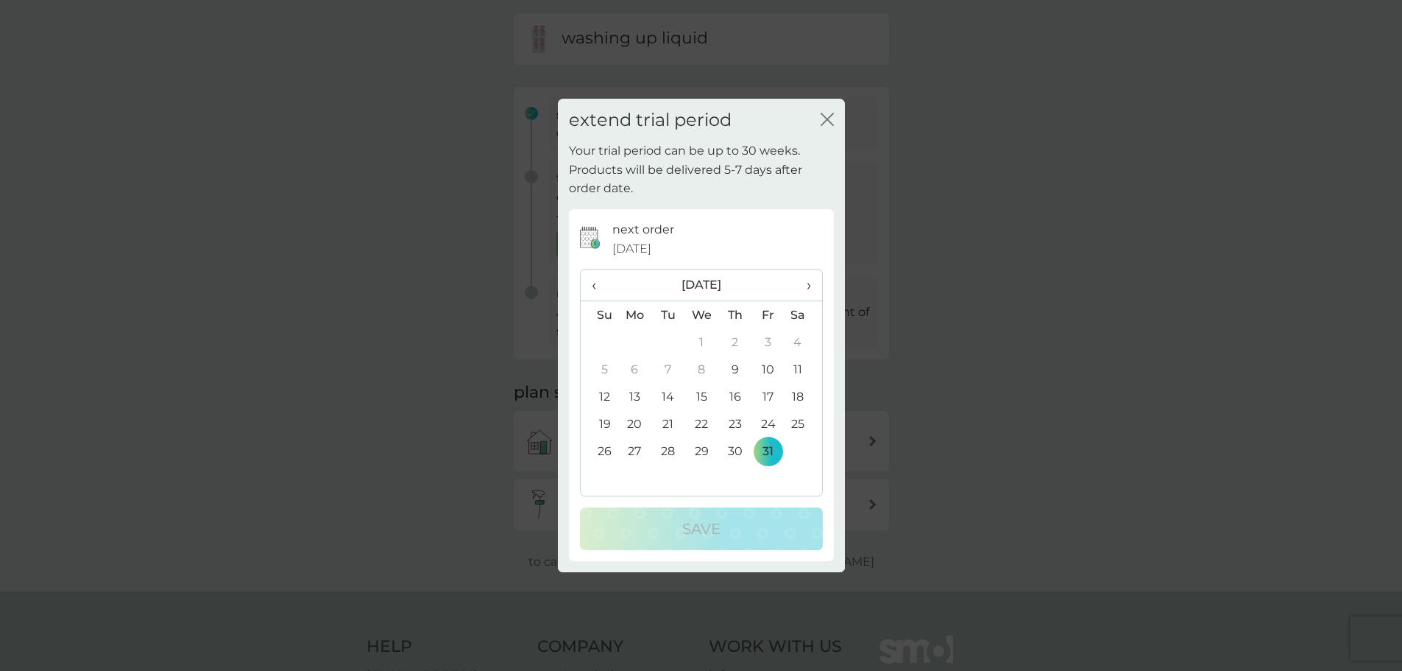
click at [812, 286] on th "›" at bounding box center [803, 285] width 37 height 32
click at [708, 364] on td "10" at bounding box center [702, 369] width 34 height 27
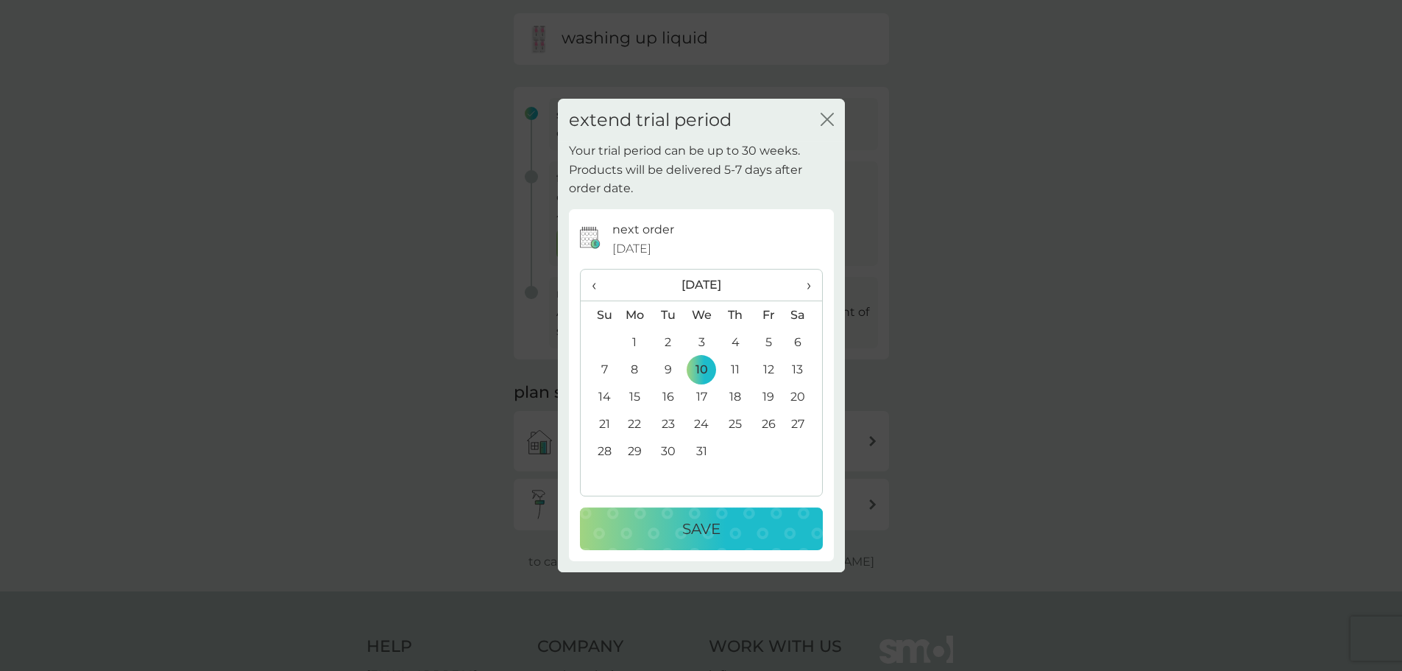
click at [740, 522] on div "Save" at bounding box center [701, 529] width 213 height 24
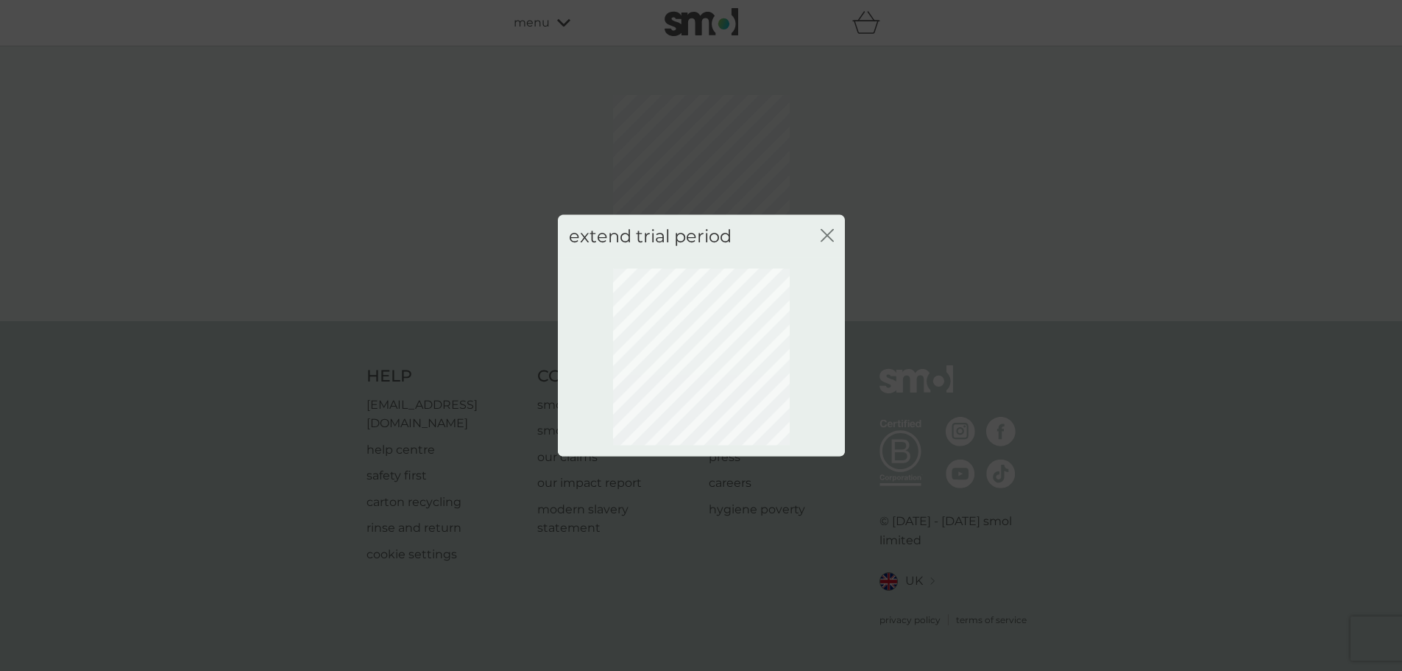
scroll to position [0, 0]
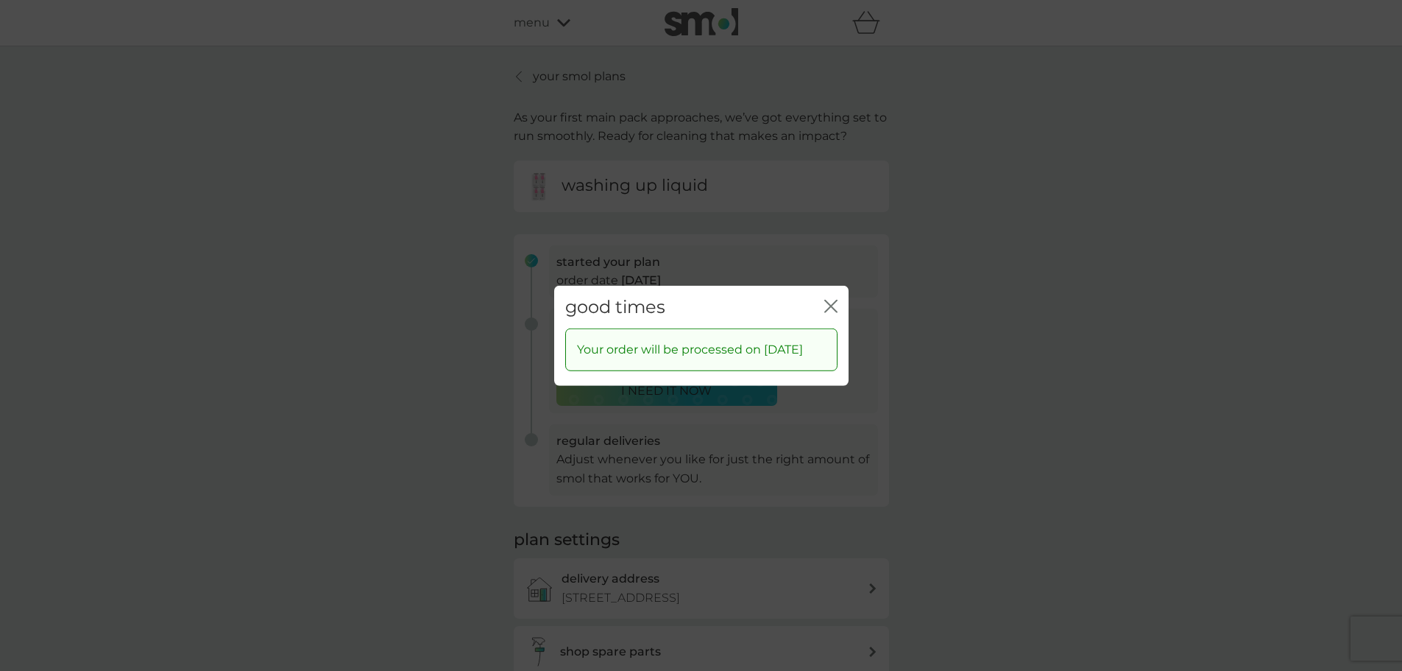
click at [829, 299] on icon "close" at bounding box center [830, 305] width 13 height 13
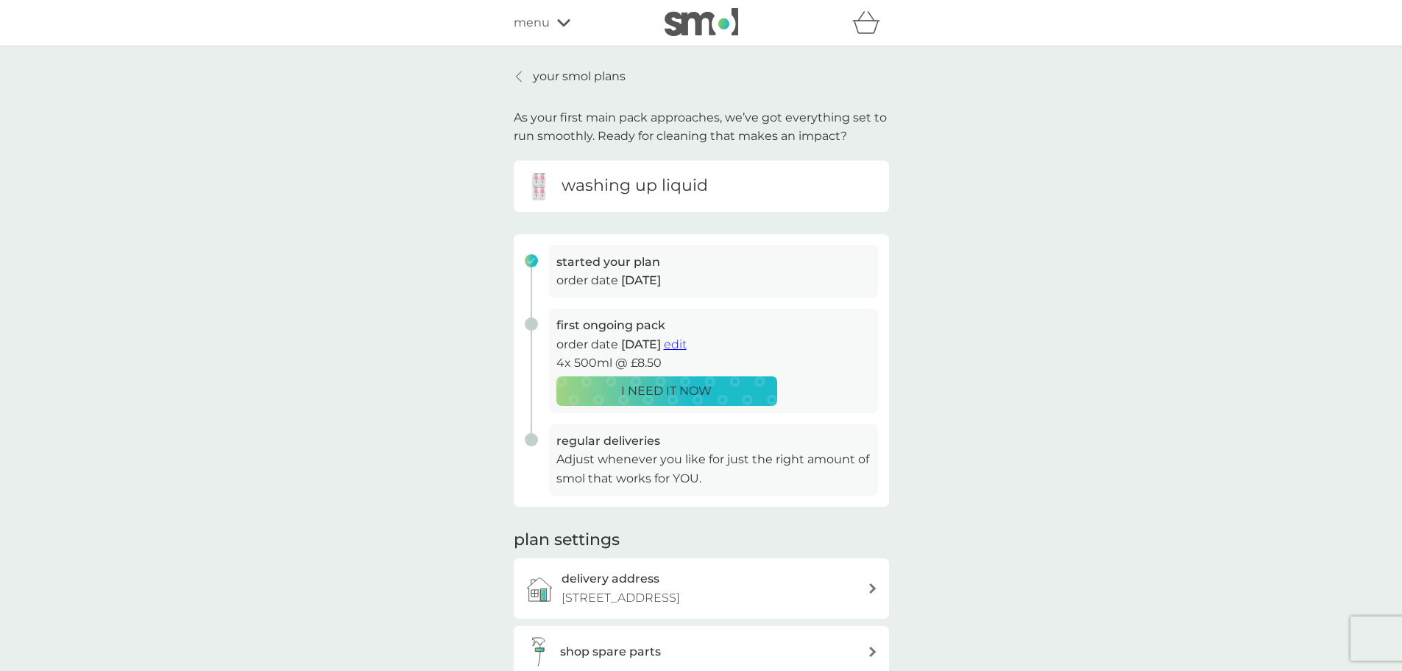
click at [553, 77] on p "your smol plans" at bounding box center [579, 76] width 93 height 19
